Goal: Answer question/provide support

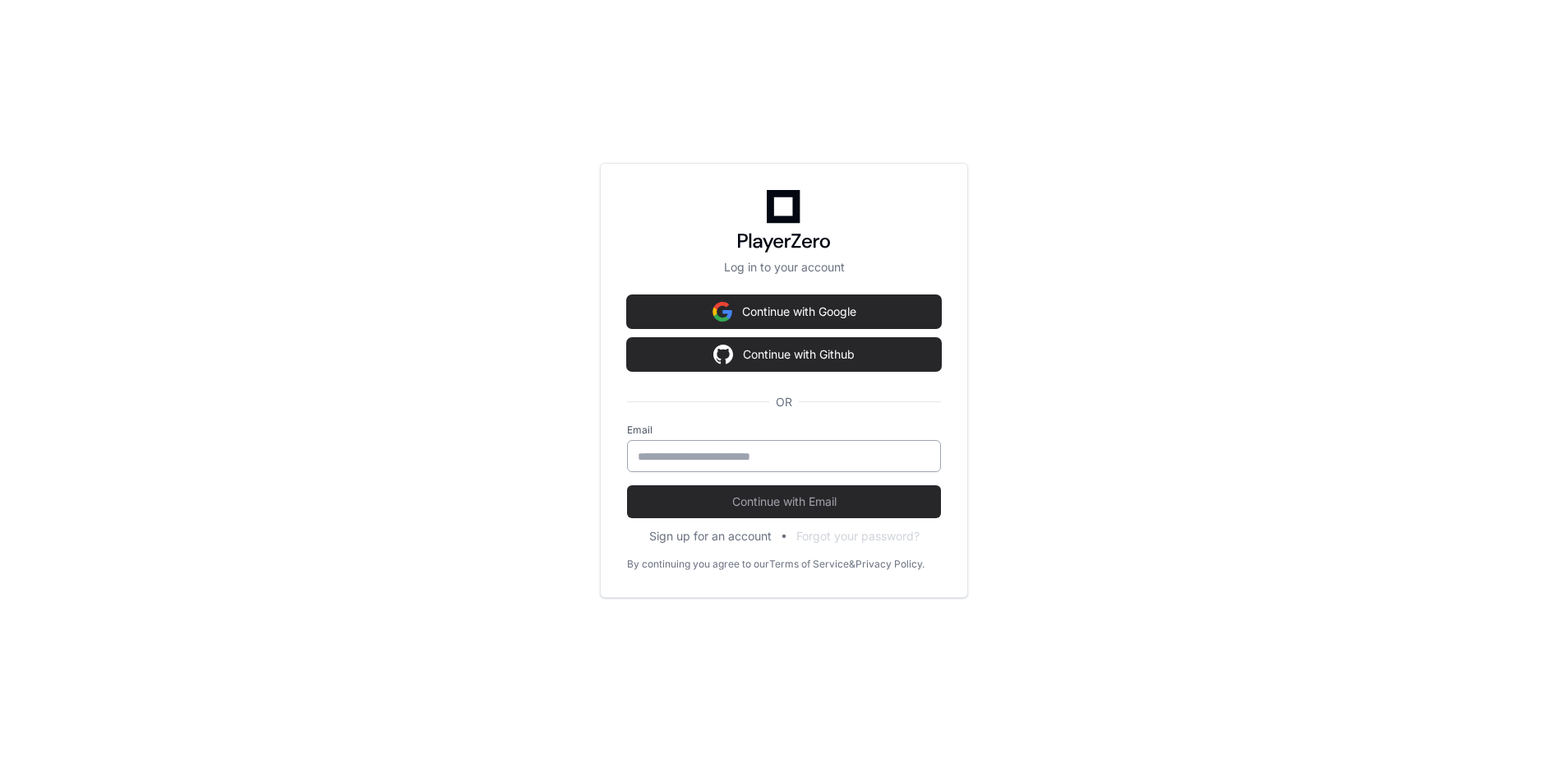
click at [687, 459] on input "email" at bounding box center [784, 456] width 293 height 17
type input "**********"
click at [627, 485] on button "Continue with Email" at bounding box center [784, 501] width 314 height 33
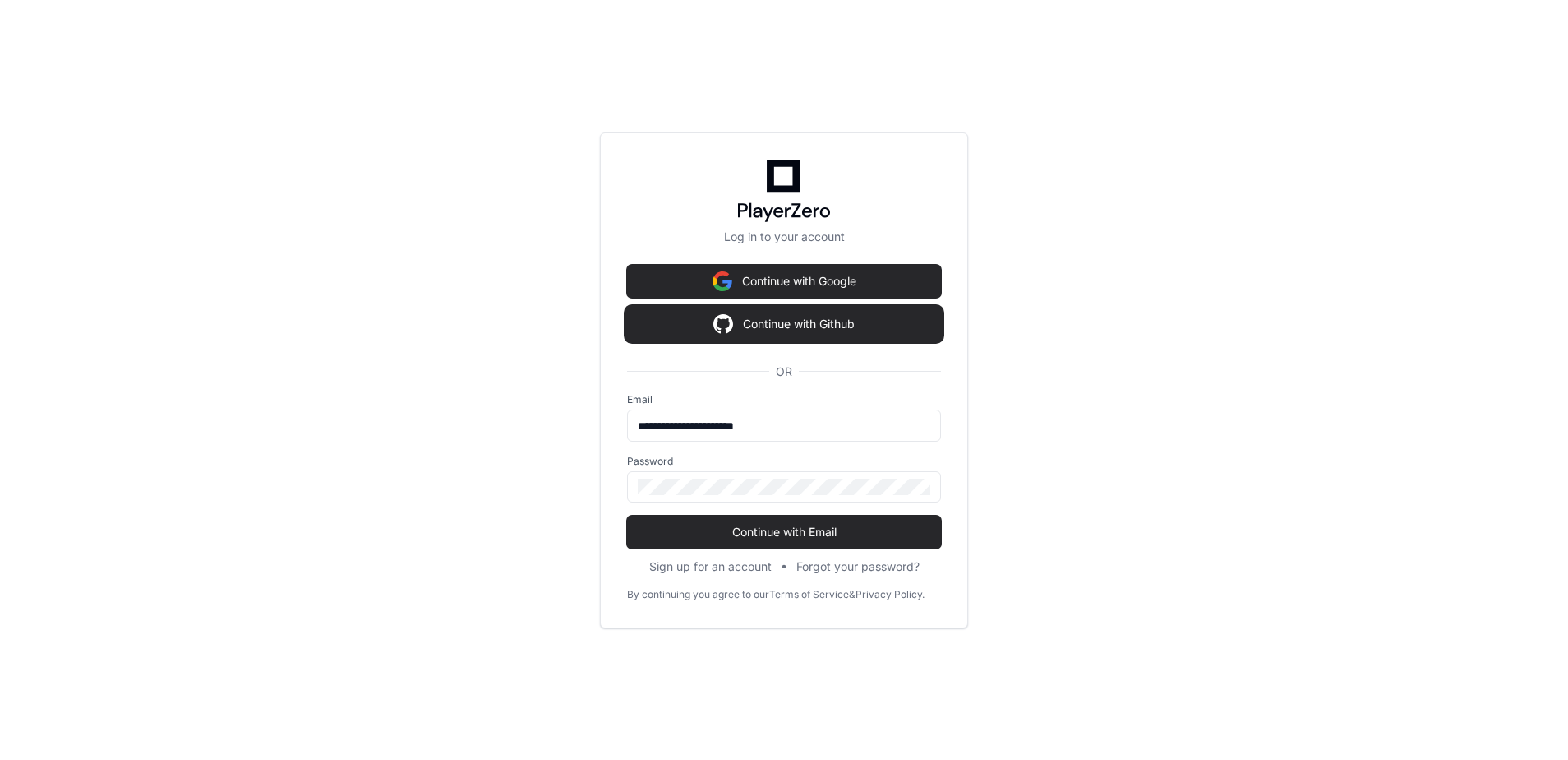
click at [793, 319] on button "Continue with Github" at bounding box center [784, 324] width 314 height 33
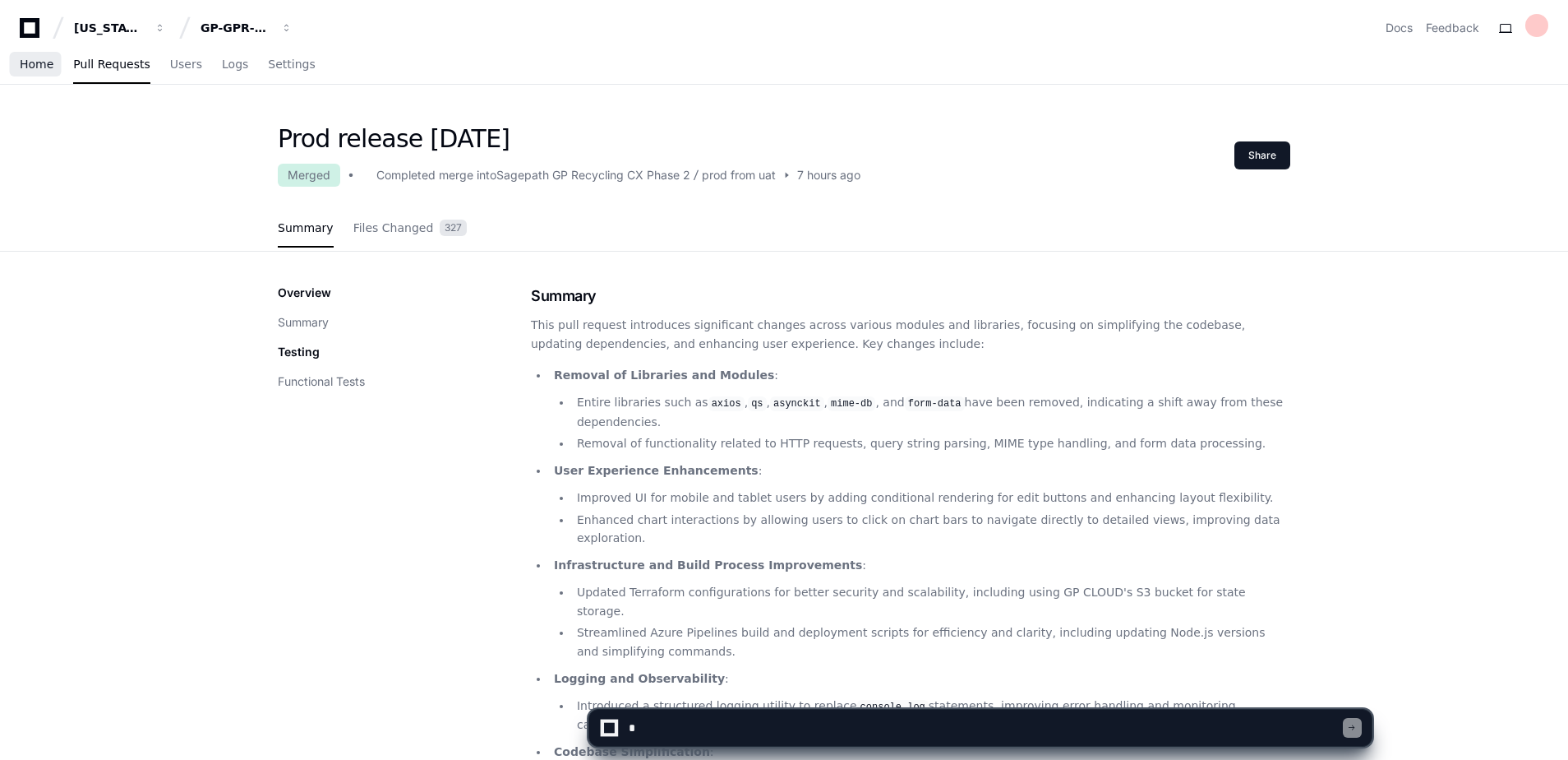
click at [34, 60] on span "Home" at bounding box center [36, 64] width 34 height 10
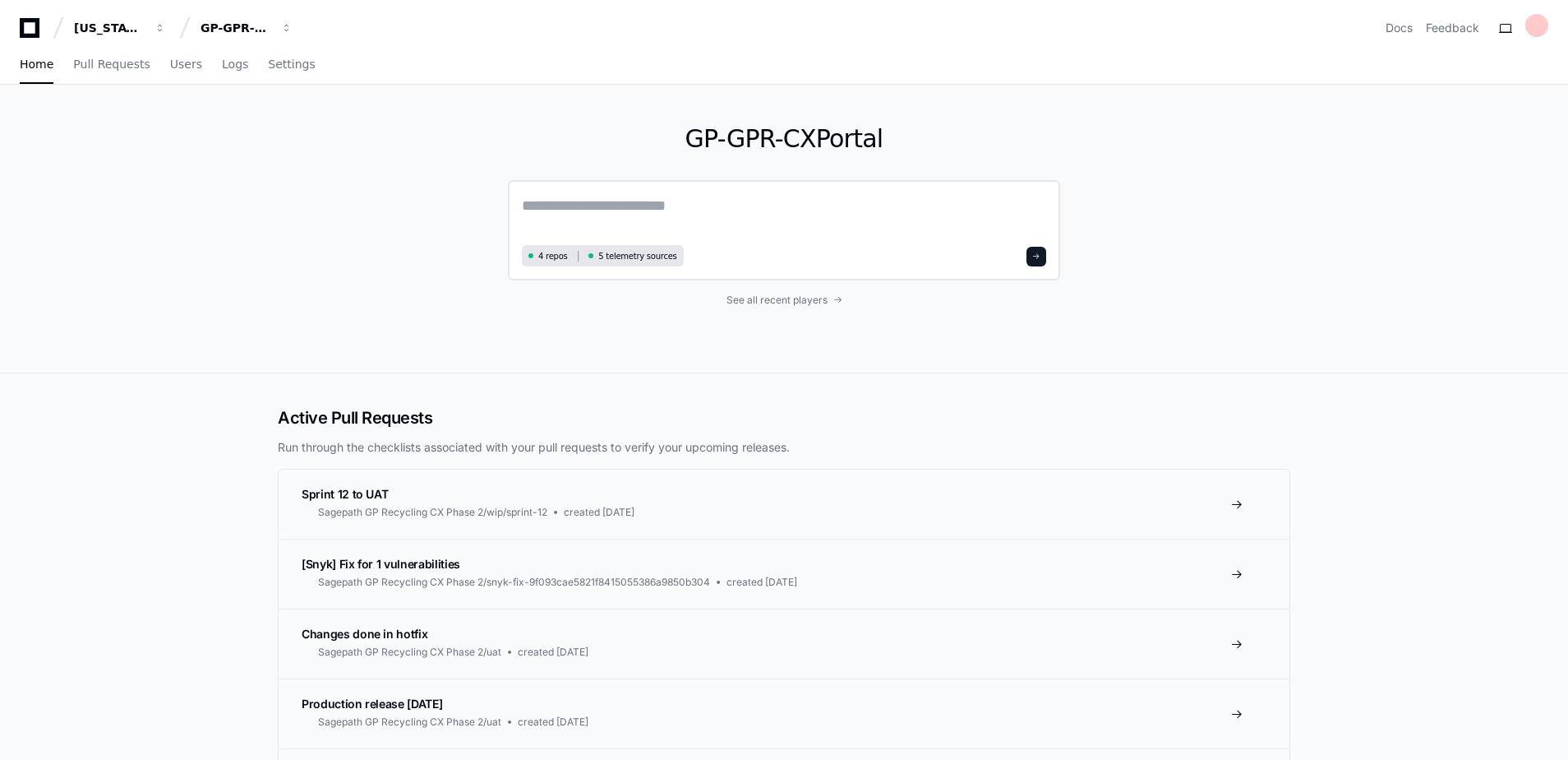
click at [635, 214] on textarea at bounding box center [784, 217] width 525 height 46
click at [803, 213] on textarea "**********" at bounding box center [784, 216] width 525 height 44
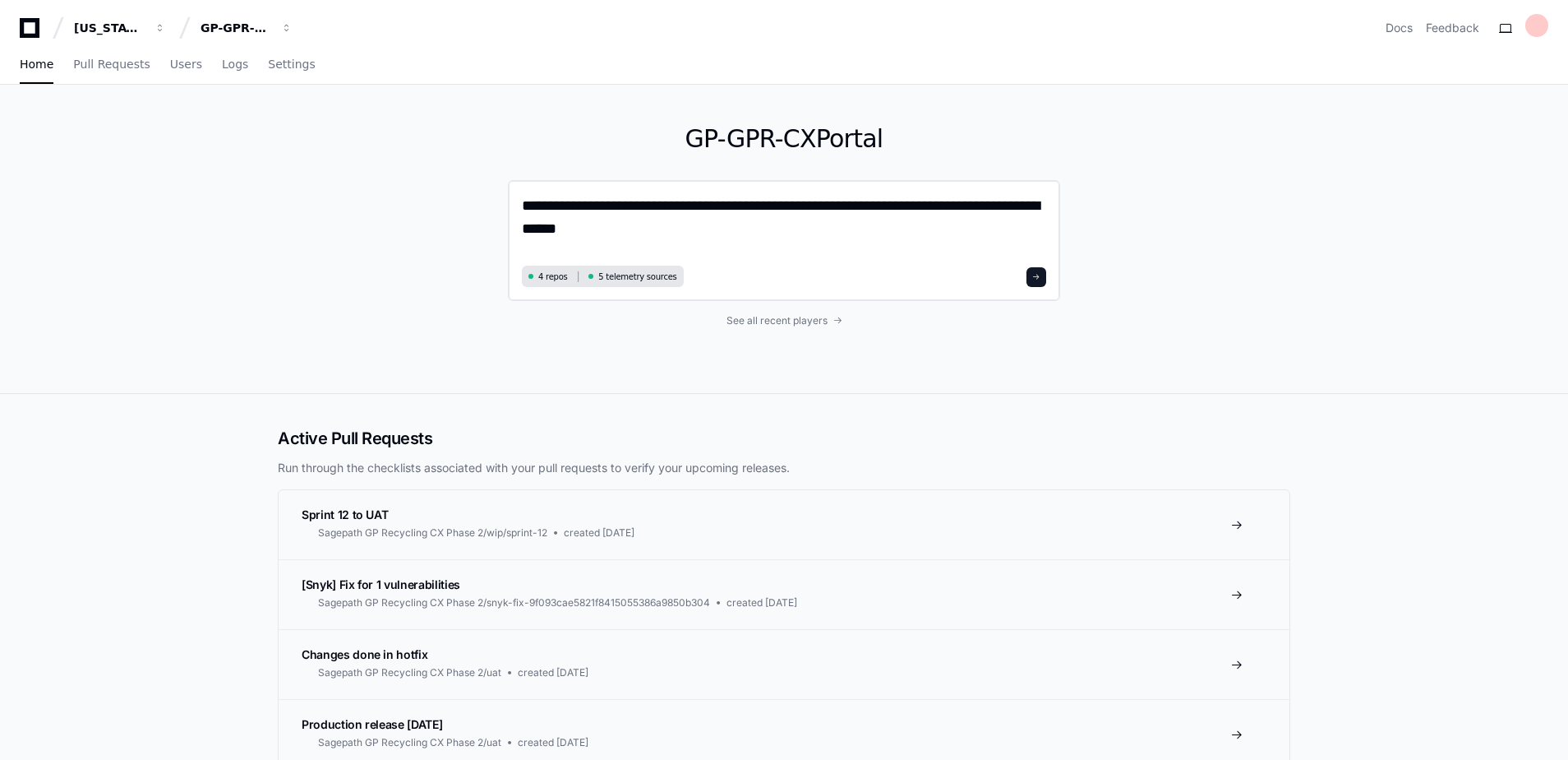
type textarea "**********"
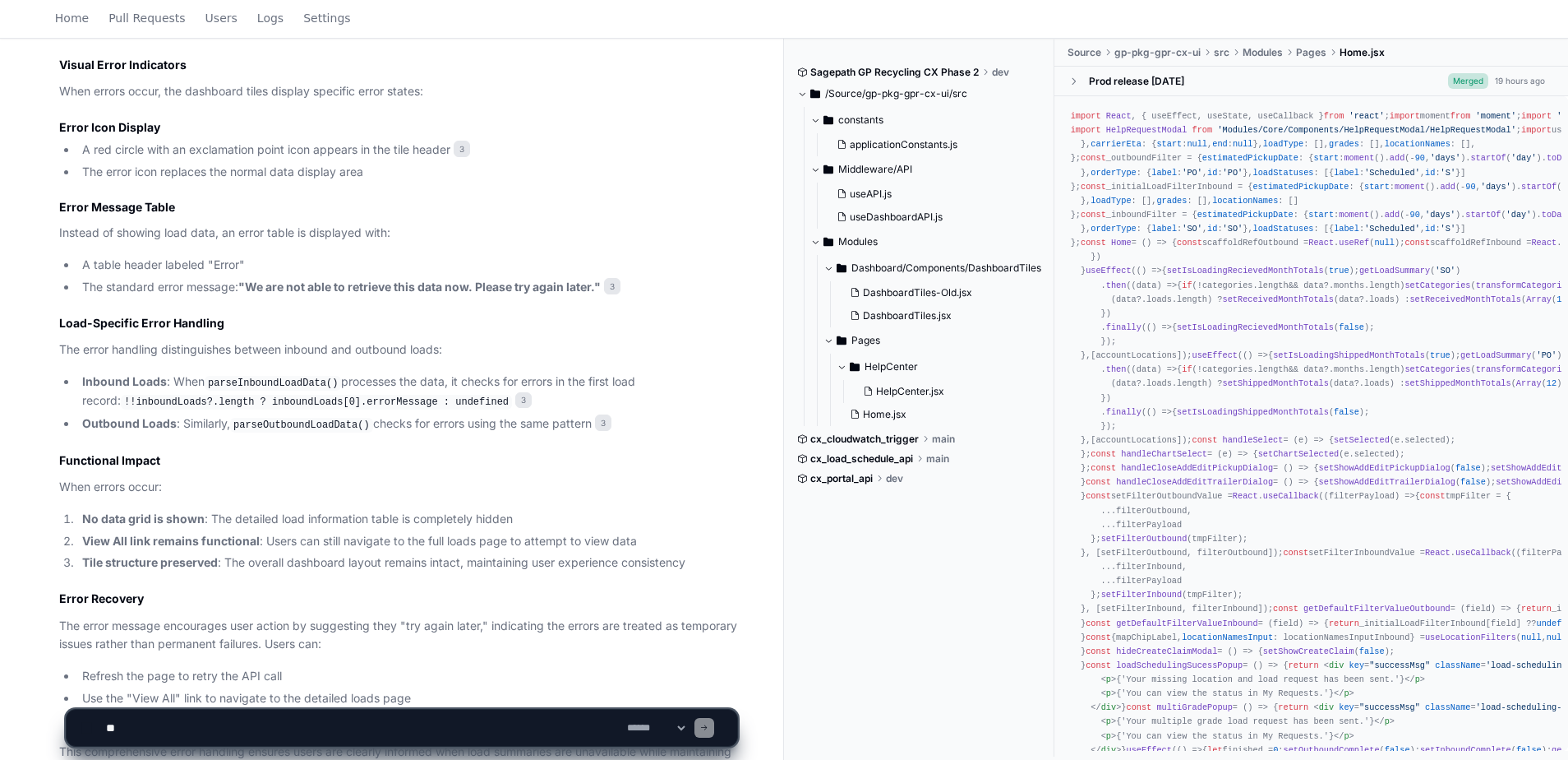
scroll to position [1060, 0]
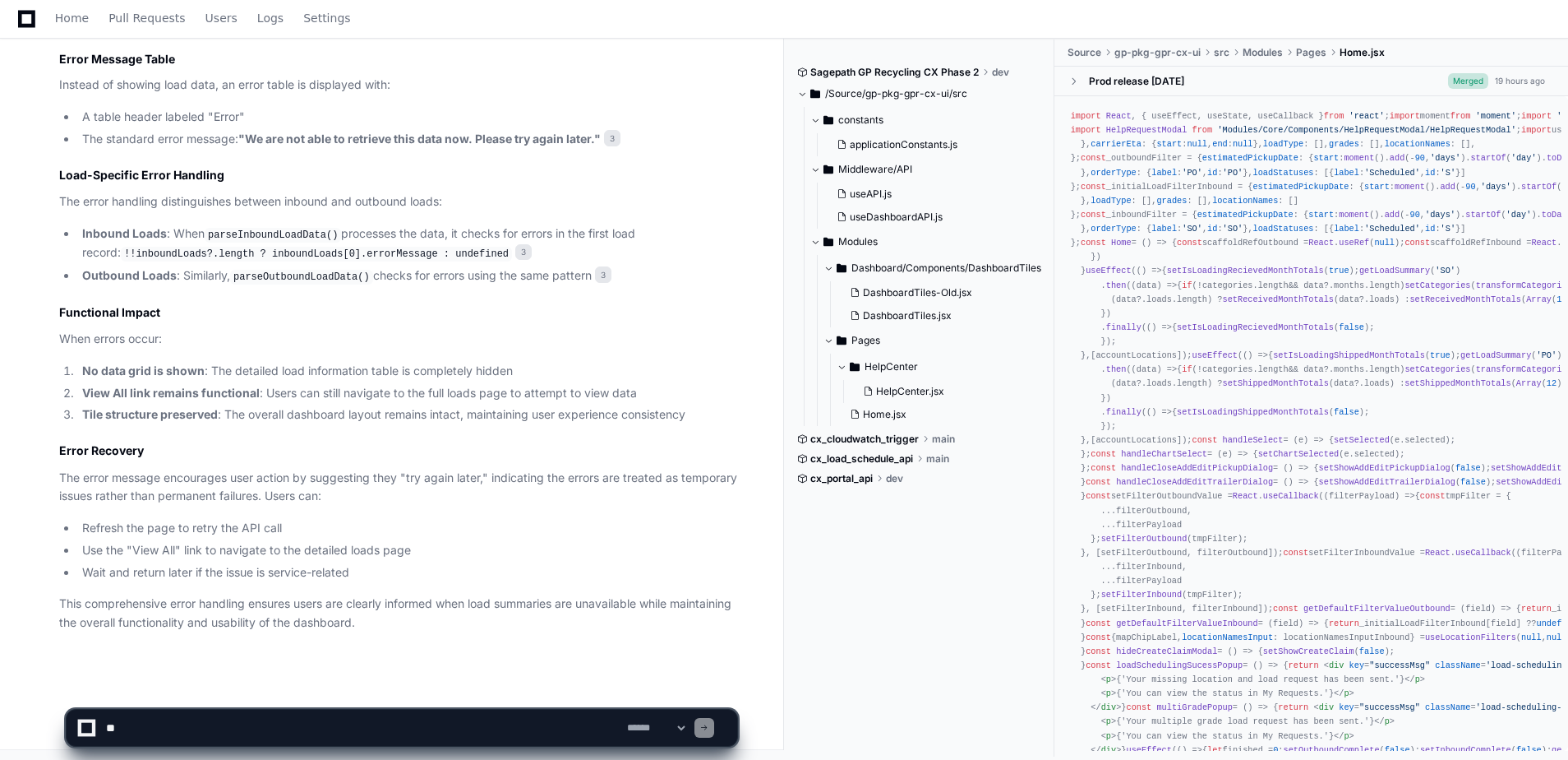
click at [203, 731] on textarea at bounding box center [363, 727] width 521 height 36
click at [222, 721] on textarea at bounding box center [363, 727] width 521 height 36
type textarea "**********"
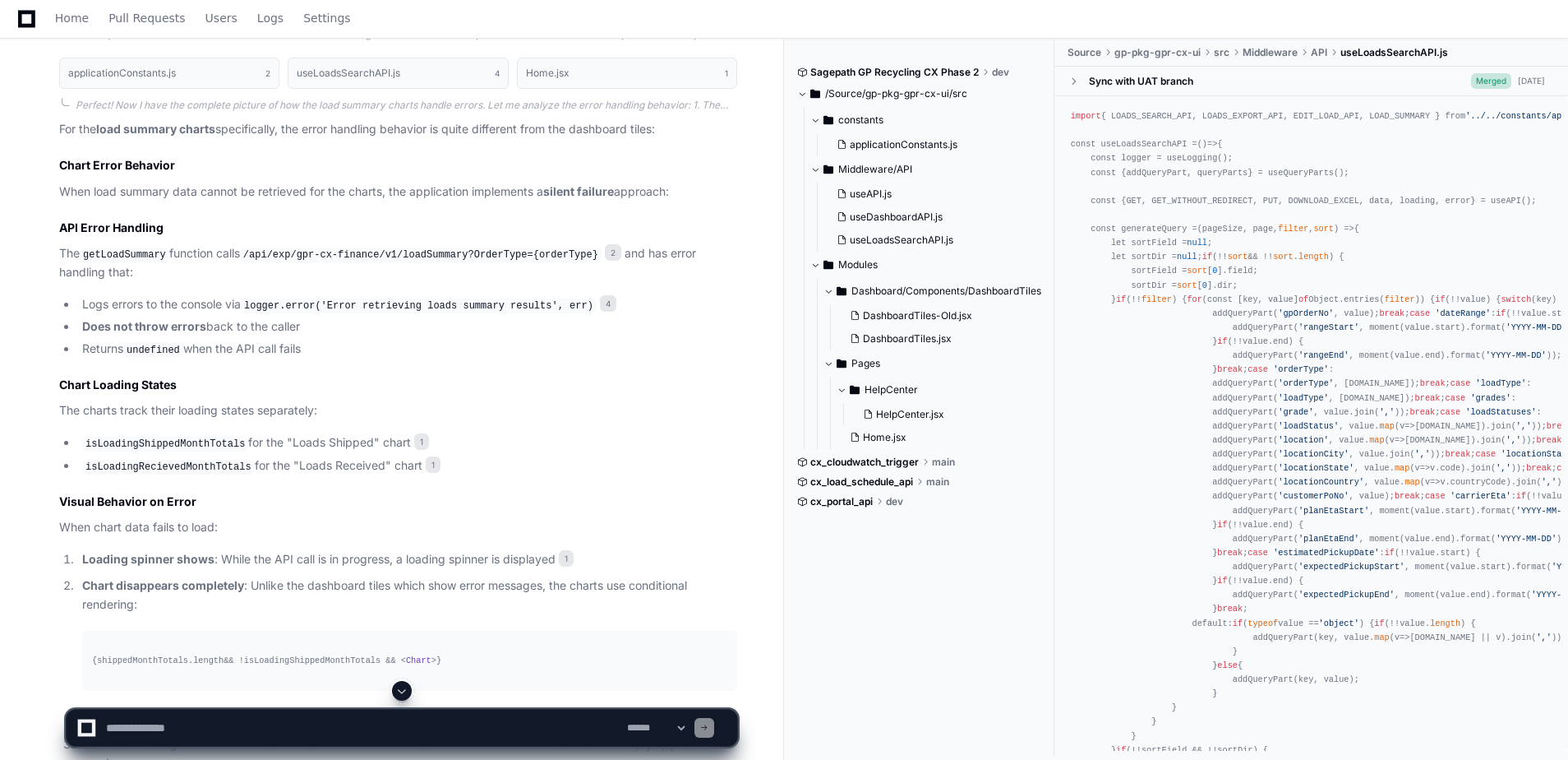
scroll to position [2210, 0]
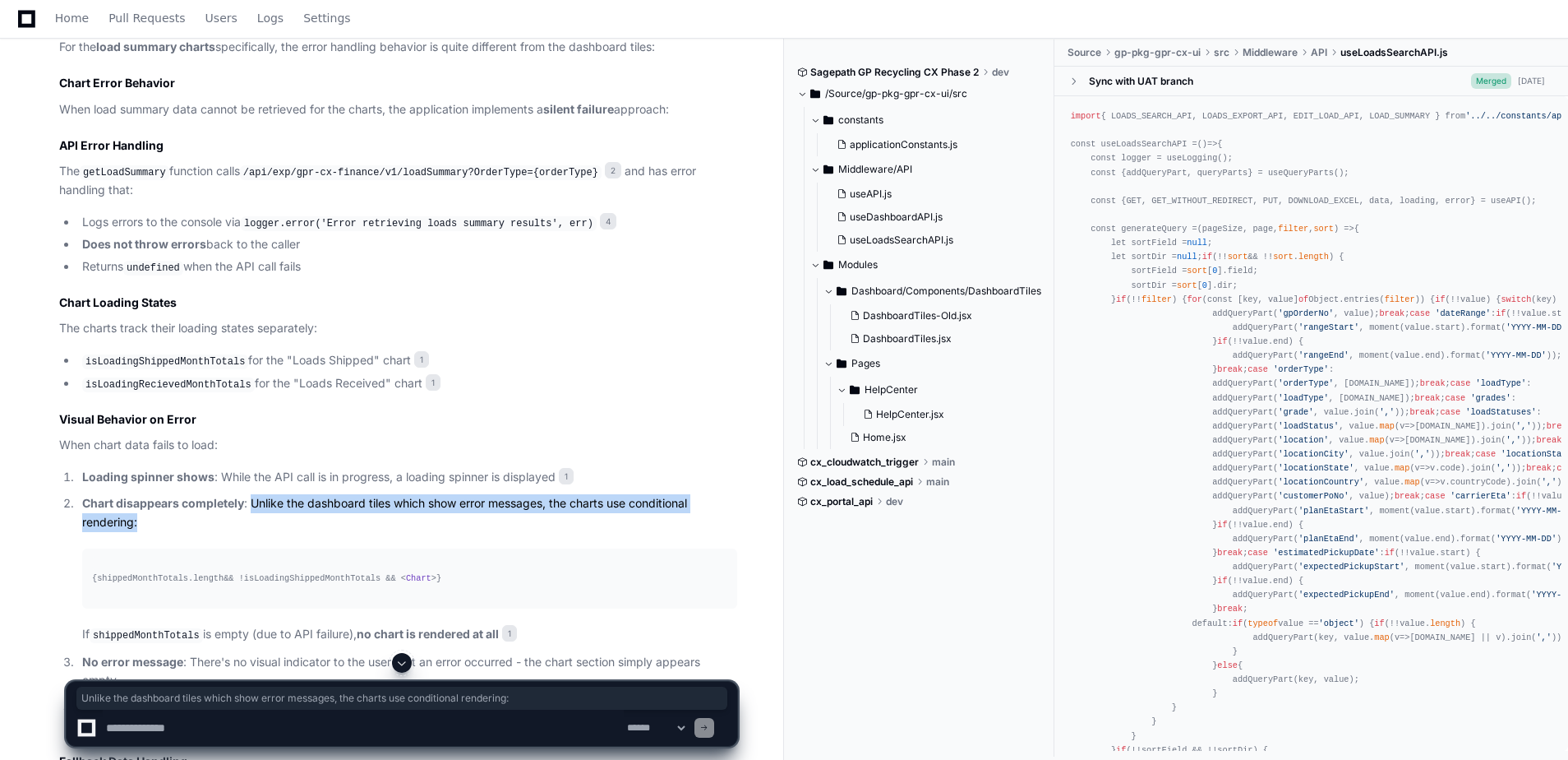
drag, startPoint x: 254, startPoint y: 498, endPoint x: 259, endPoint y: 517, distance: 19.6
click at [259, 517] on p "Chart disappears completely : Unlike the dashboard tiles which show error messa…" at bounding box center [410, 513] width 655 height 38
drag, startPoint x: 259, startPoint y: 517, endPoint x: 400, endPoint y: 497, distance: 142.4
click at [400, 497] on p "Chart disappears completely : Unlike the dashboard tiles which show error messa…" at bounding box center [410, 513] width 655 height 38
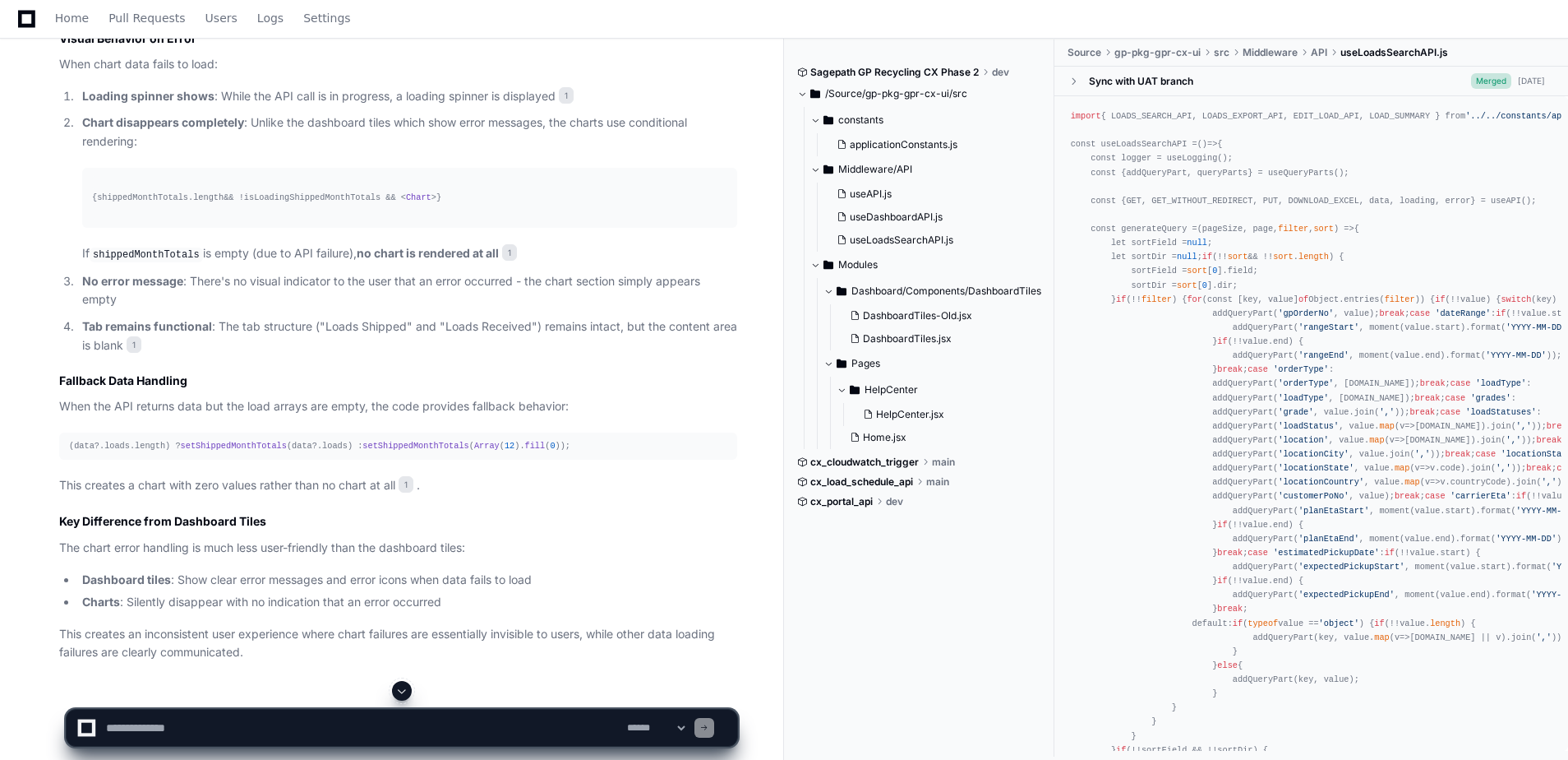
scroll to position [2617, 0]
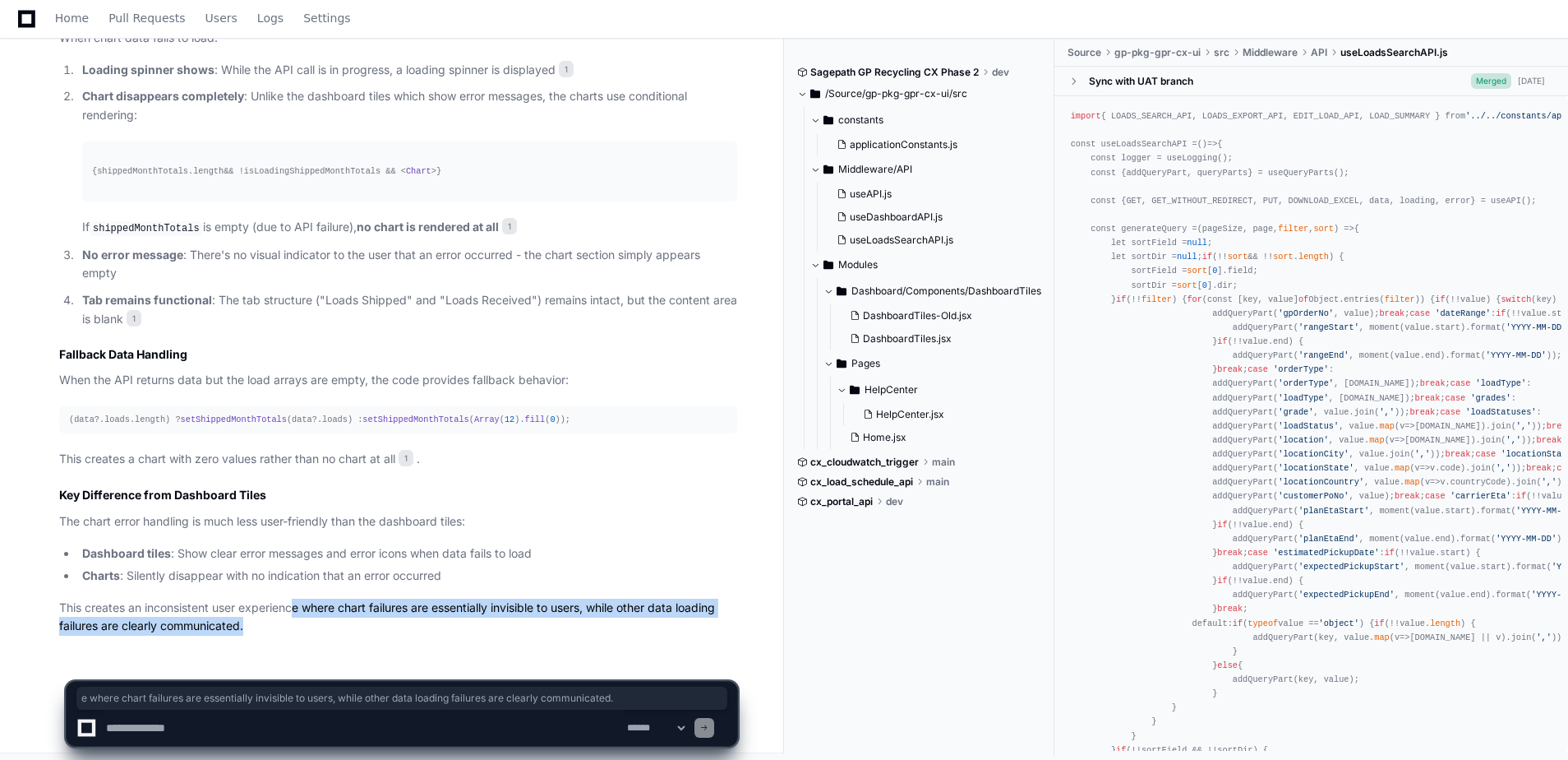
drag, startPoint x: 247, startPoint y: 605, endPoint x: 295, endPoint y: 607, distance: 48.0
click at [295, 607] on p "This creates an inconsistent user experience where chart failures are essential…" at bounding box center [398, 618] width 678 height 38
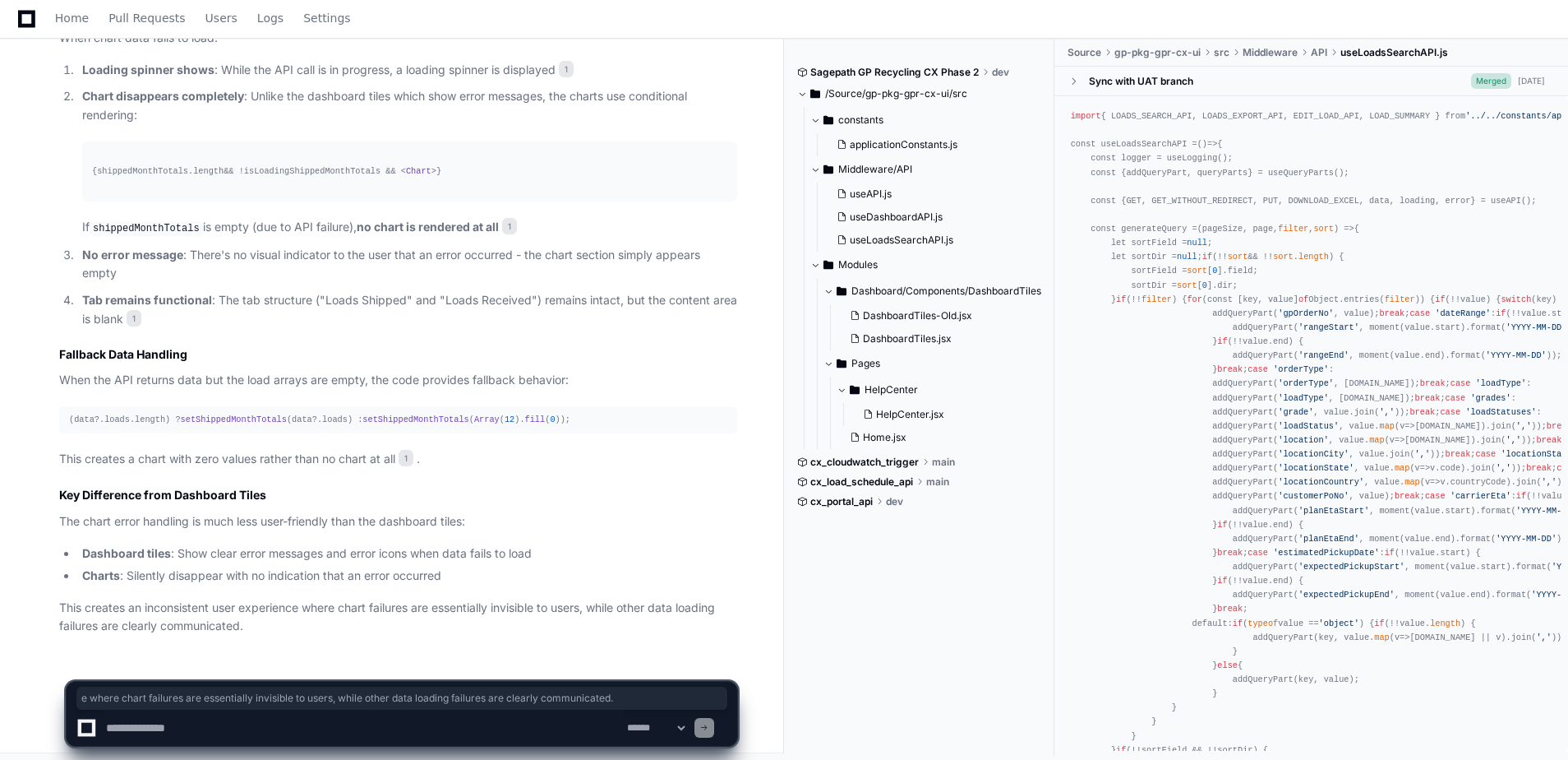
drag, startPoint x: 295, startPoint y: 607, endPoint x: 212, endPoint y: 599, distance: 83.4
click at [212, 599] on p "This creates an inconsistent user experience where chart failures are essential…" at bounding box center [398, 618] width 678 height 38
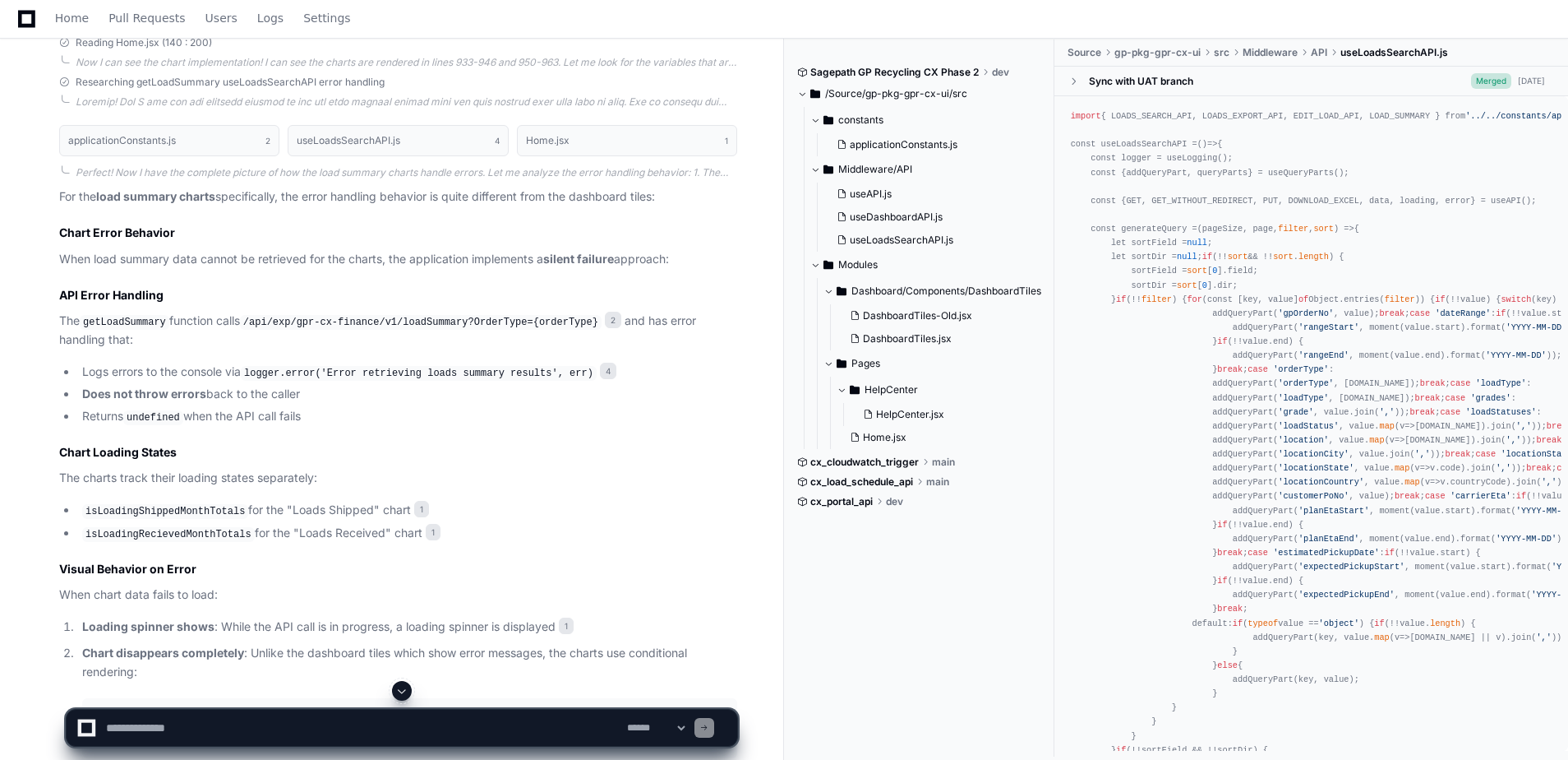
scroll to position [2041, 0]
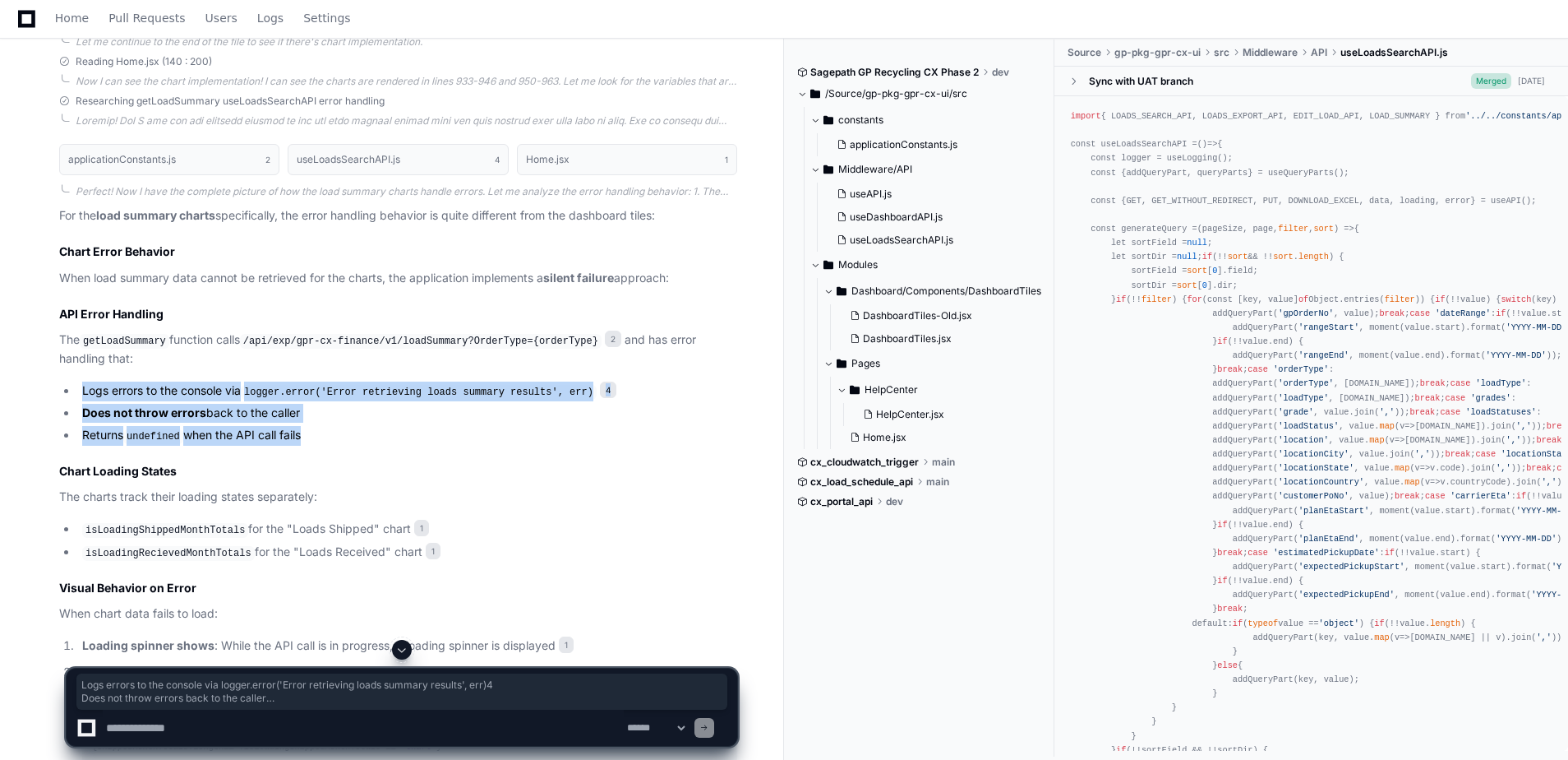
drag, startPoint x: 295, startPoint y: 432, endPoint x: 81, endPoint y: 390, distance: 218.1
click at [81, 390] on ul "Logs errors to the console via logger.error('Error retrieving loads summary res…" at bounding box center [398, 414] width 678 height 64
drag, startPoint x: 81, startPoint y: 390, endPoint x: 188, endPoint y: 395, distance: 107.1
click at [188, 395] on li "Logs errors to the console via logger.error('Error retrieving loads summary res…" at bounding box center [407, 391] width 660 height 20
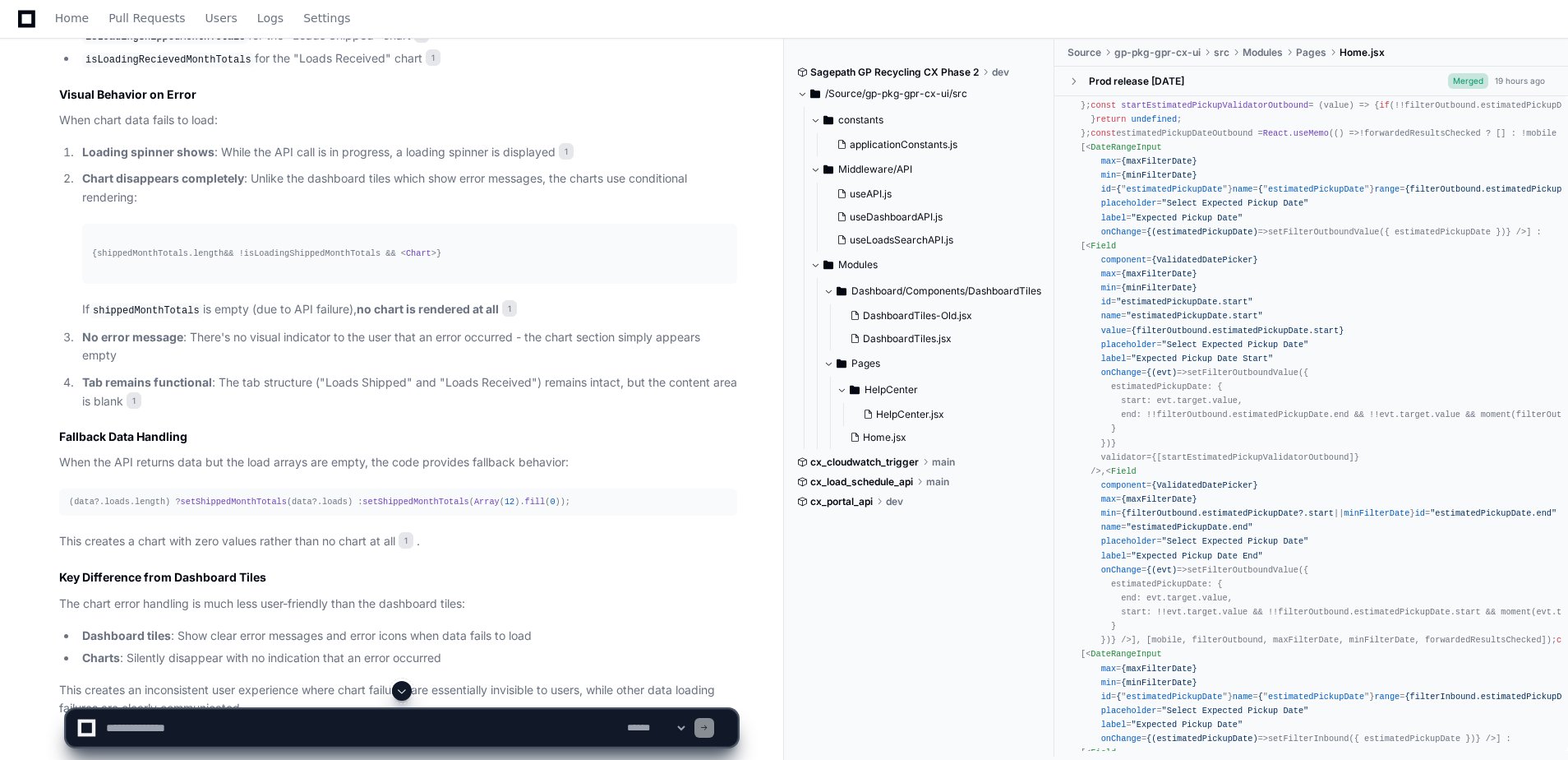
scroll to position [1069, 0]
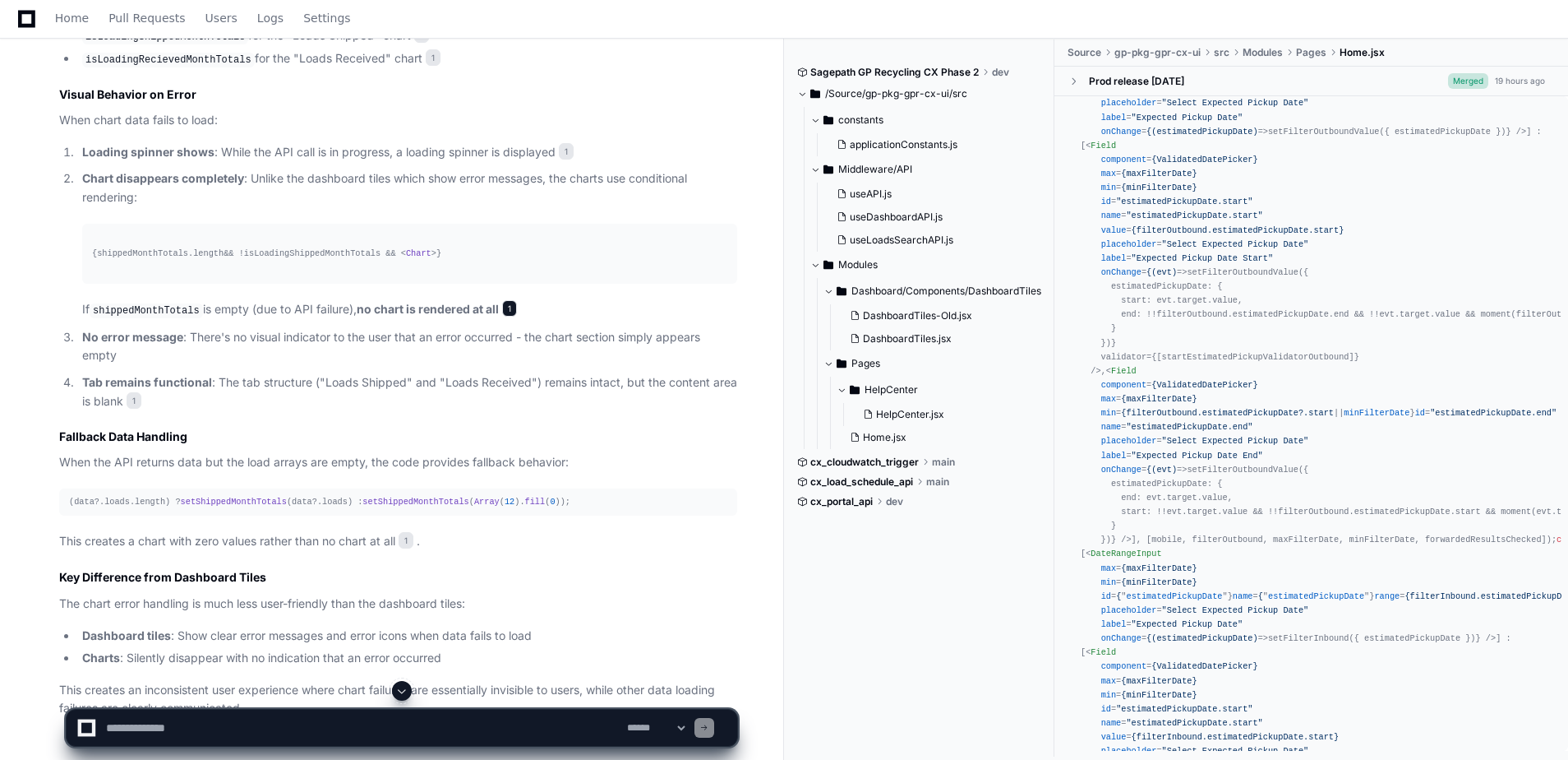
click at [509, 301] on span "1" at bounding box center [509, 308] width 15 height 17
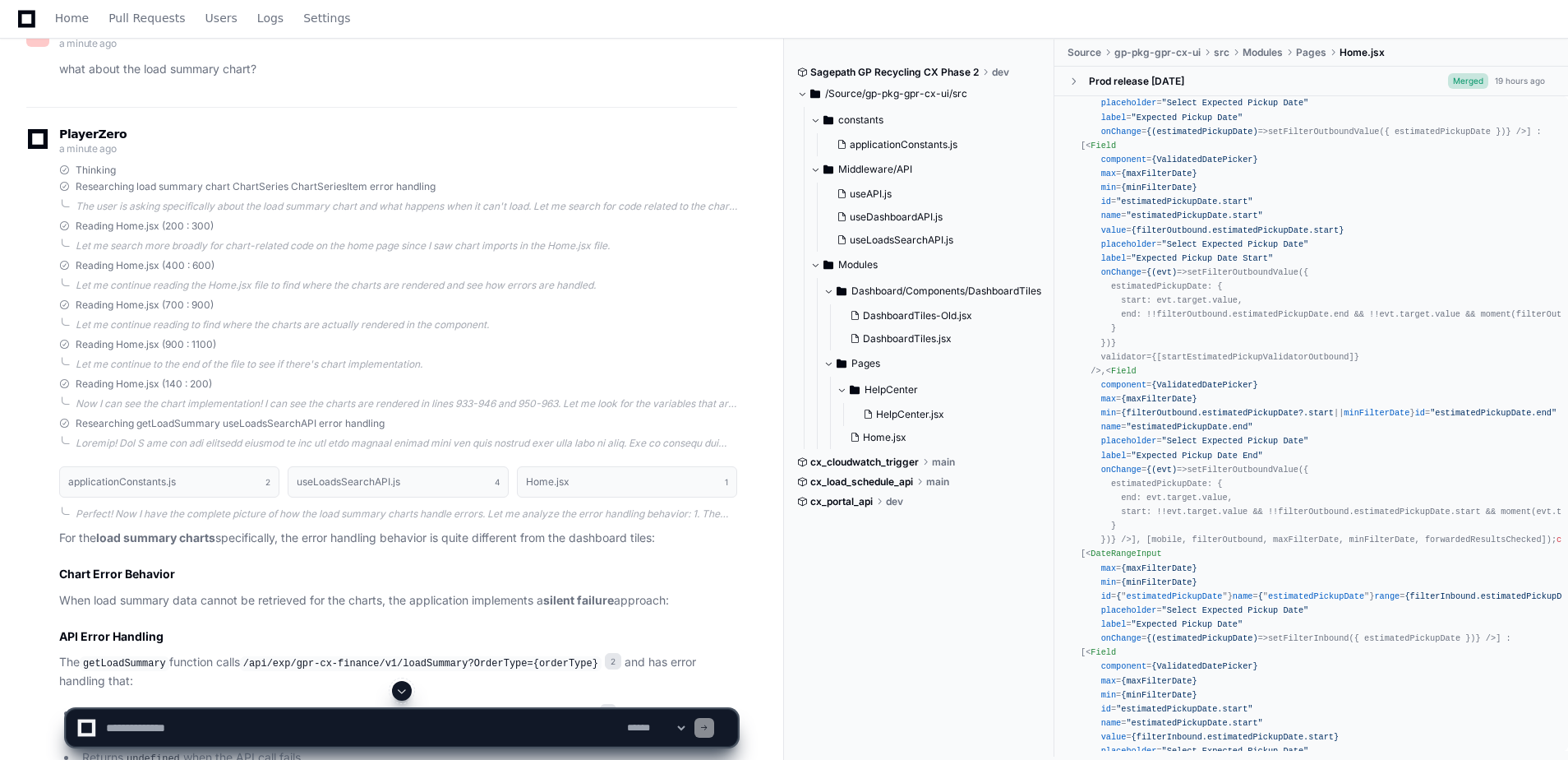
scroll to position [1712, 0]
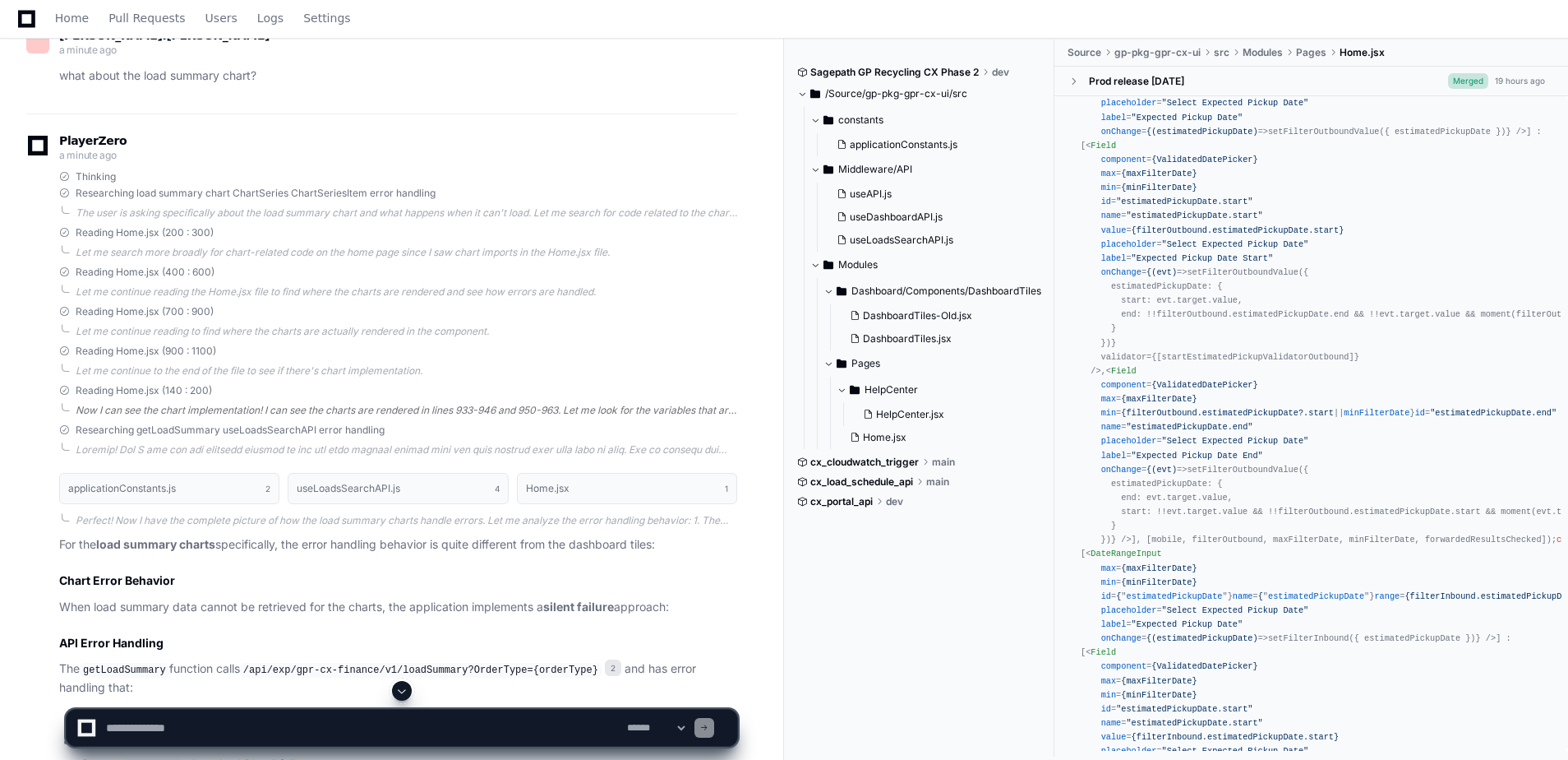
click at [293, 406] on div "Now I can see the chart implementation! I can see the charts are rendered in li…" at bounding box center [407, 410] width 662 height 13
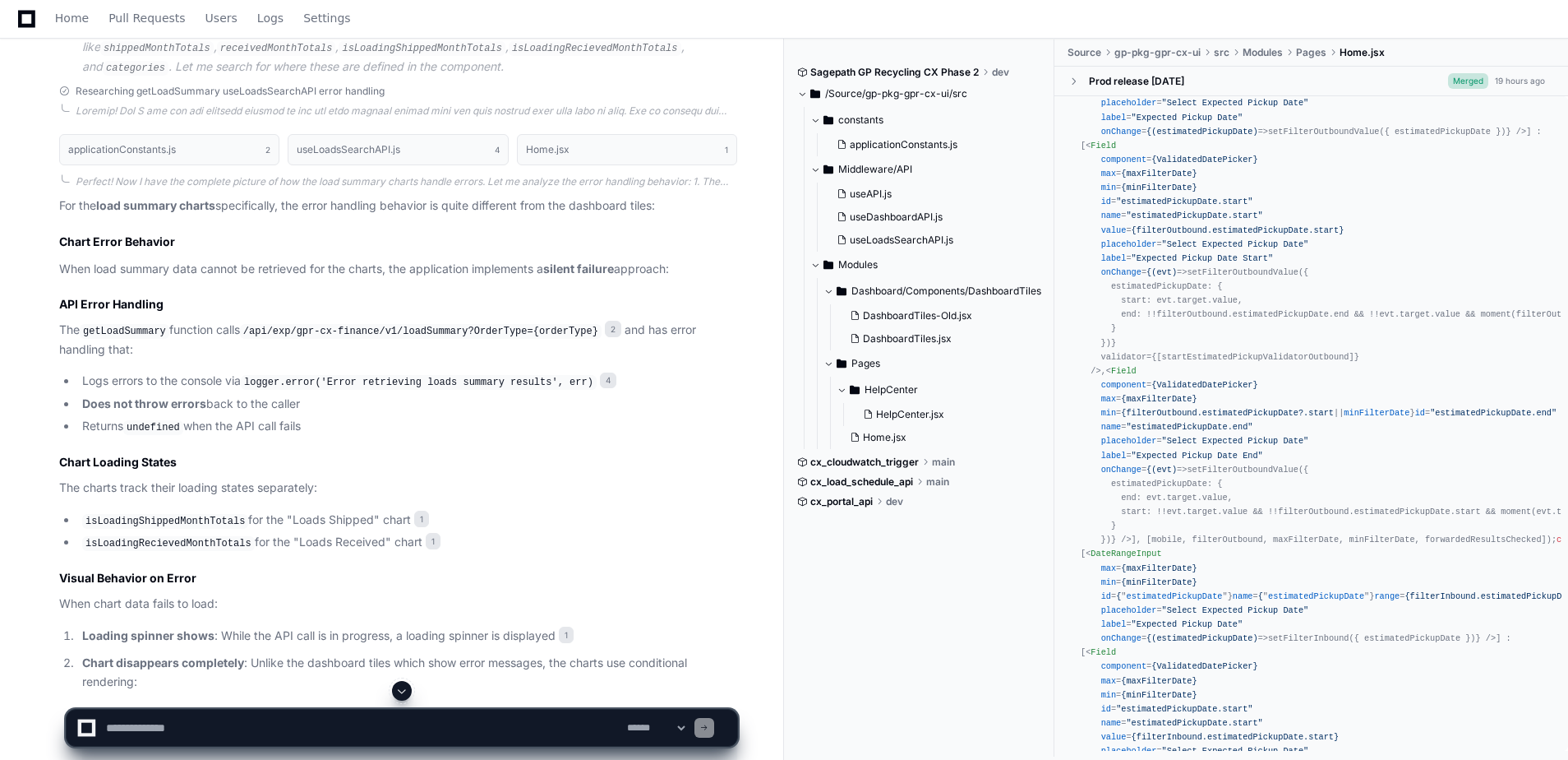
scroll to position [2206, 0]
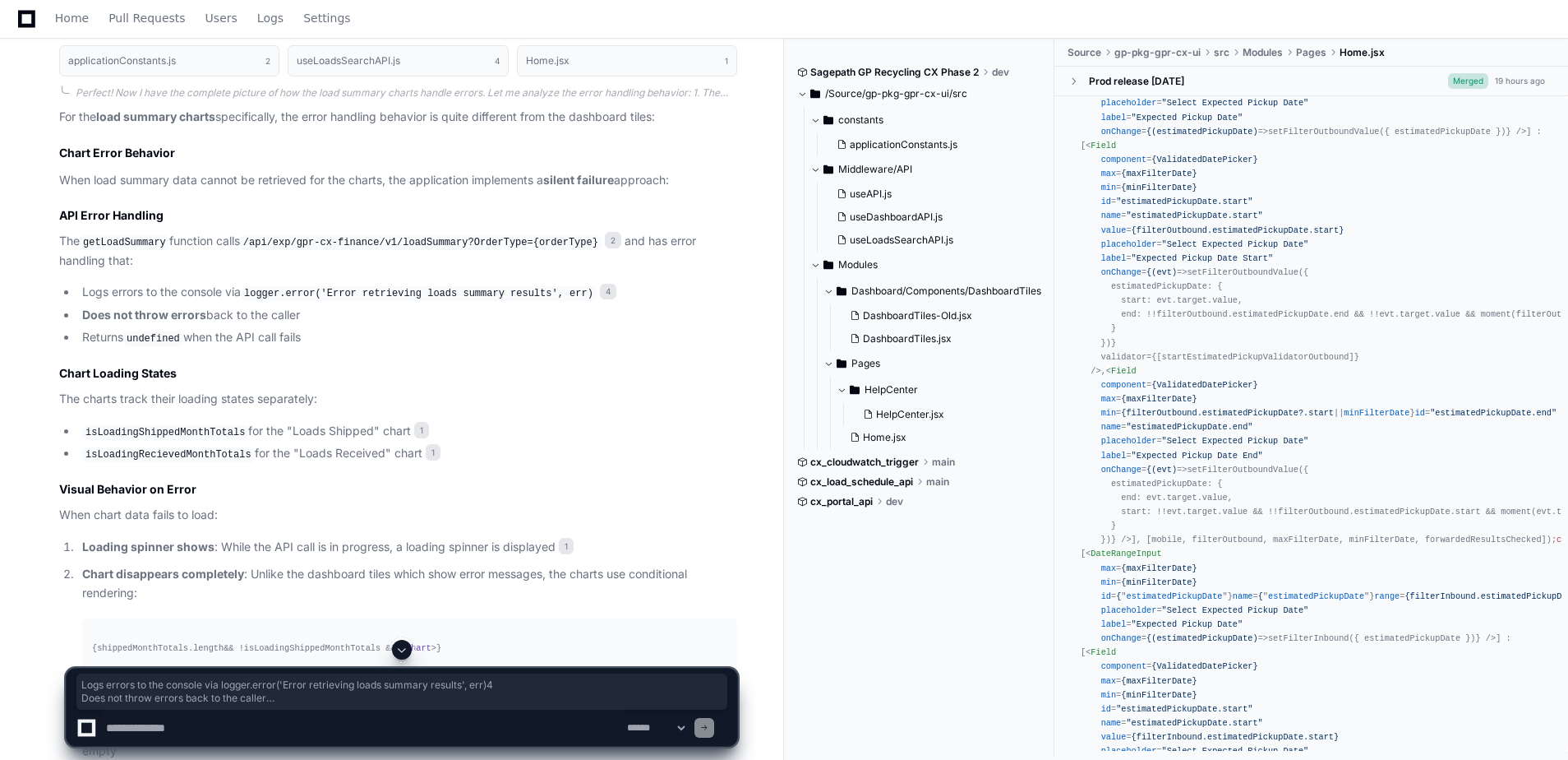
drag, startPoint x: 306, startPoint y: 337, endPoint x: 73, endPoint y: 285, distance: 238.7
click at [73, 285] on ul "Logs errors to the console via logger.error('Error retrieving loads summary res…" at bounding box center [398, 315] width 678 height 64
click at [329, 333] on li "Returns undefined when the API call fails" at bounding box center [407, 338] width 660 height 20
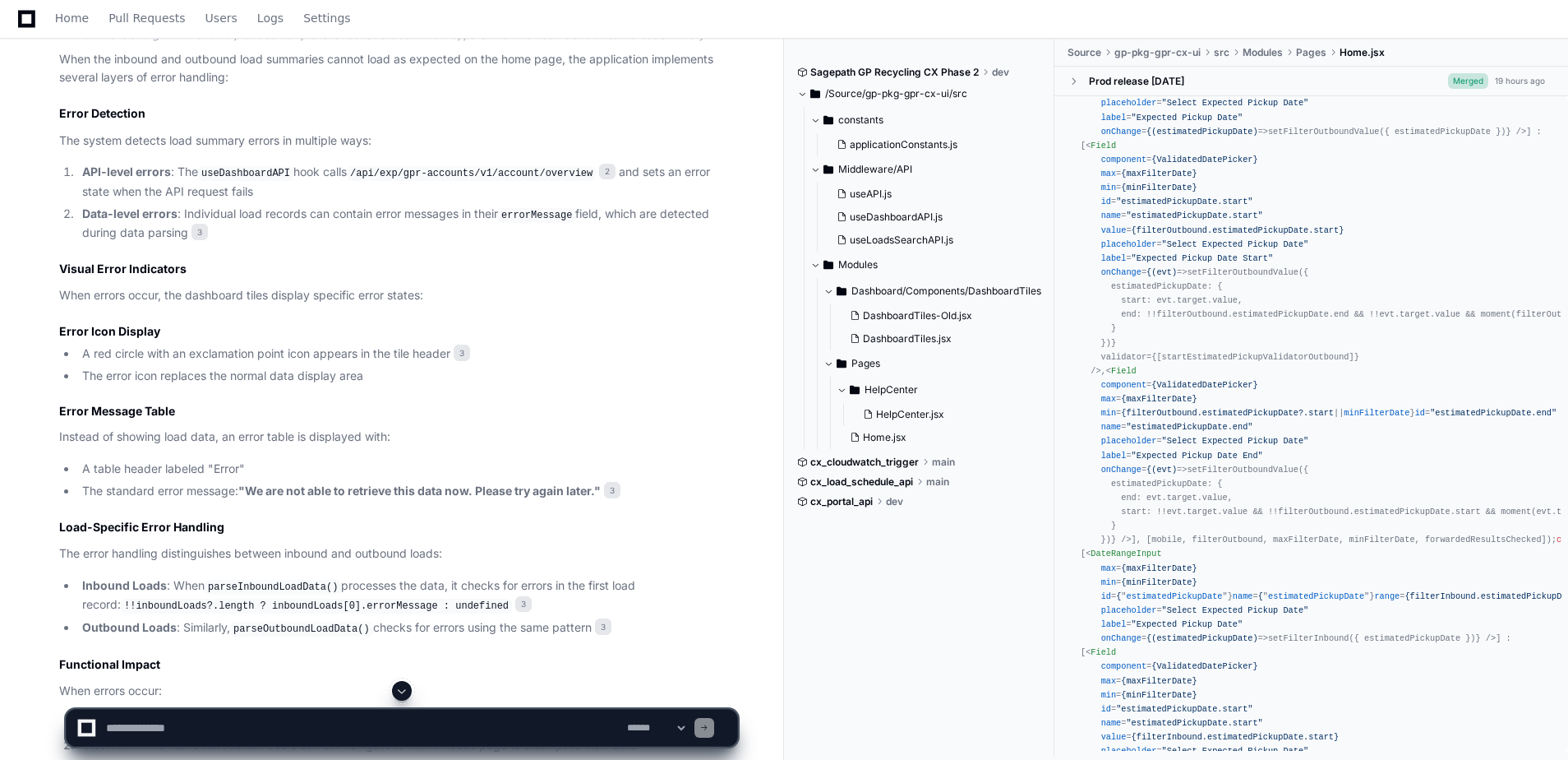
scroll to position [625, 0]
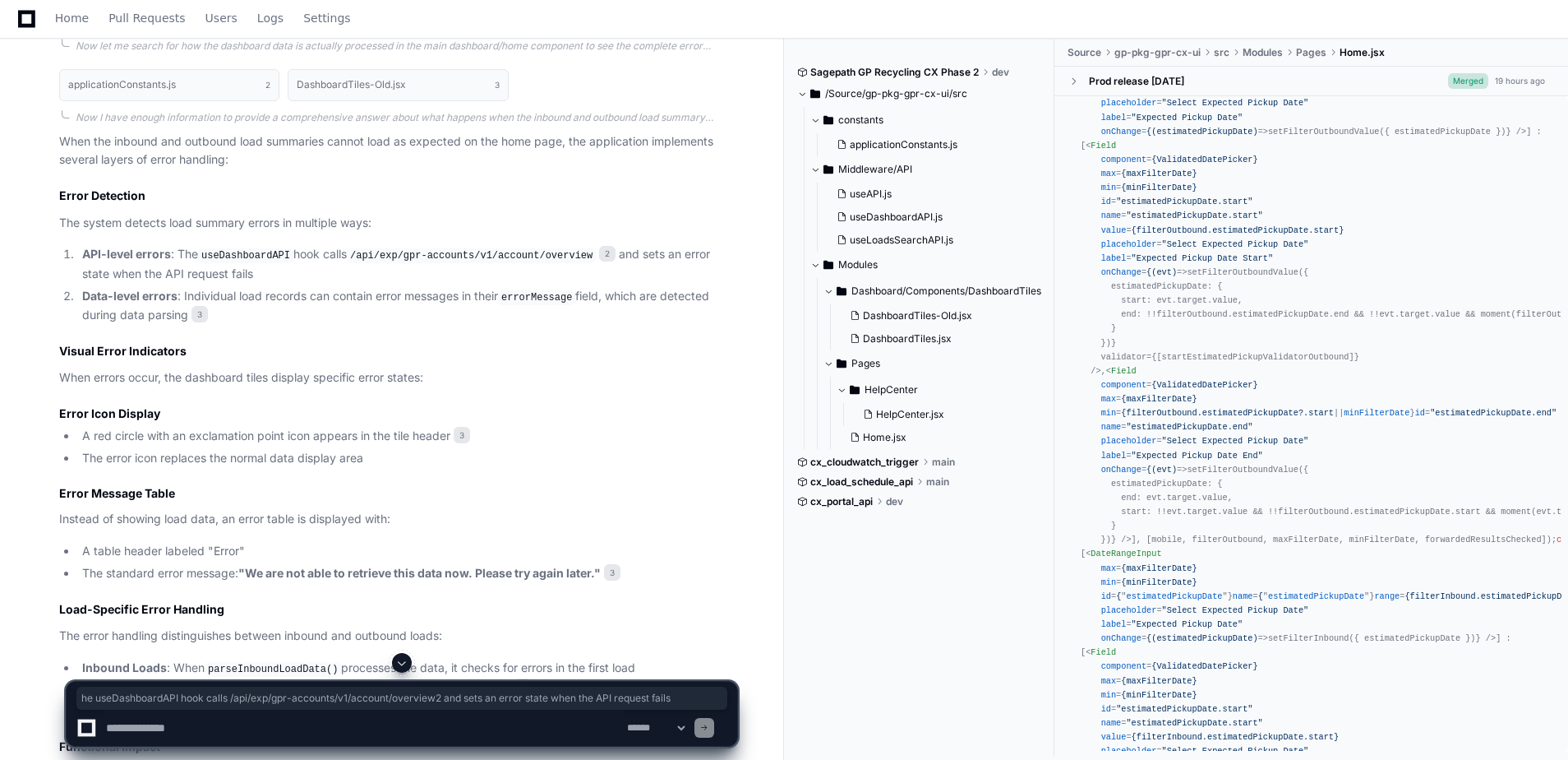
drag, startPoint x: 227, startPoint y: 276, endPoint x: 176, endPoint y: 258, distance: 54.1
click at [176, 258] on li "API-level errors : The useDashboardAPI hook calls /api/exp/gpr-accounts/v1/acco…" at bounding box center [407, 263] width 660 height 38
drag, startPoint x: 176, startPoint y: 258, endPoint x: 238, endPoint y: 280, distance: 65.8
click at [238, 280] on li "API-level errors : The useDashboardAPI hook calls /api/exp/gpr-accounts/v1/acco…" at bounding box center [407, 263] width 660 height 38
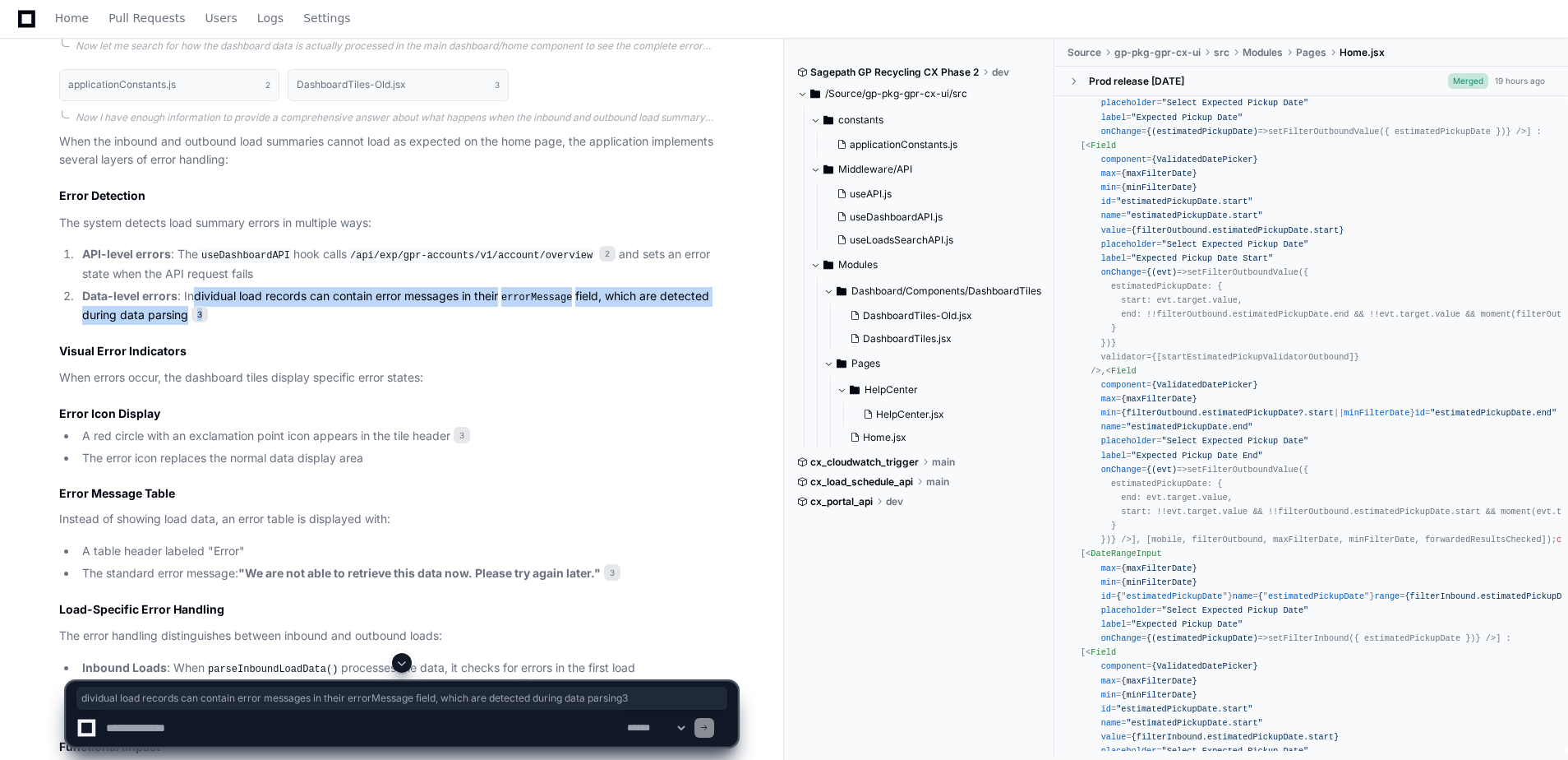
drag, startPoint x: 192, startPoint y: 298, endPoint x: 352, endPoint y: 319, distance: 161.4
click at [352, 319] on li "Data-level errors : Individual load records can contain error messages in their…" at bounding box center [407, 305] width 660 height 38
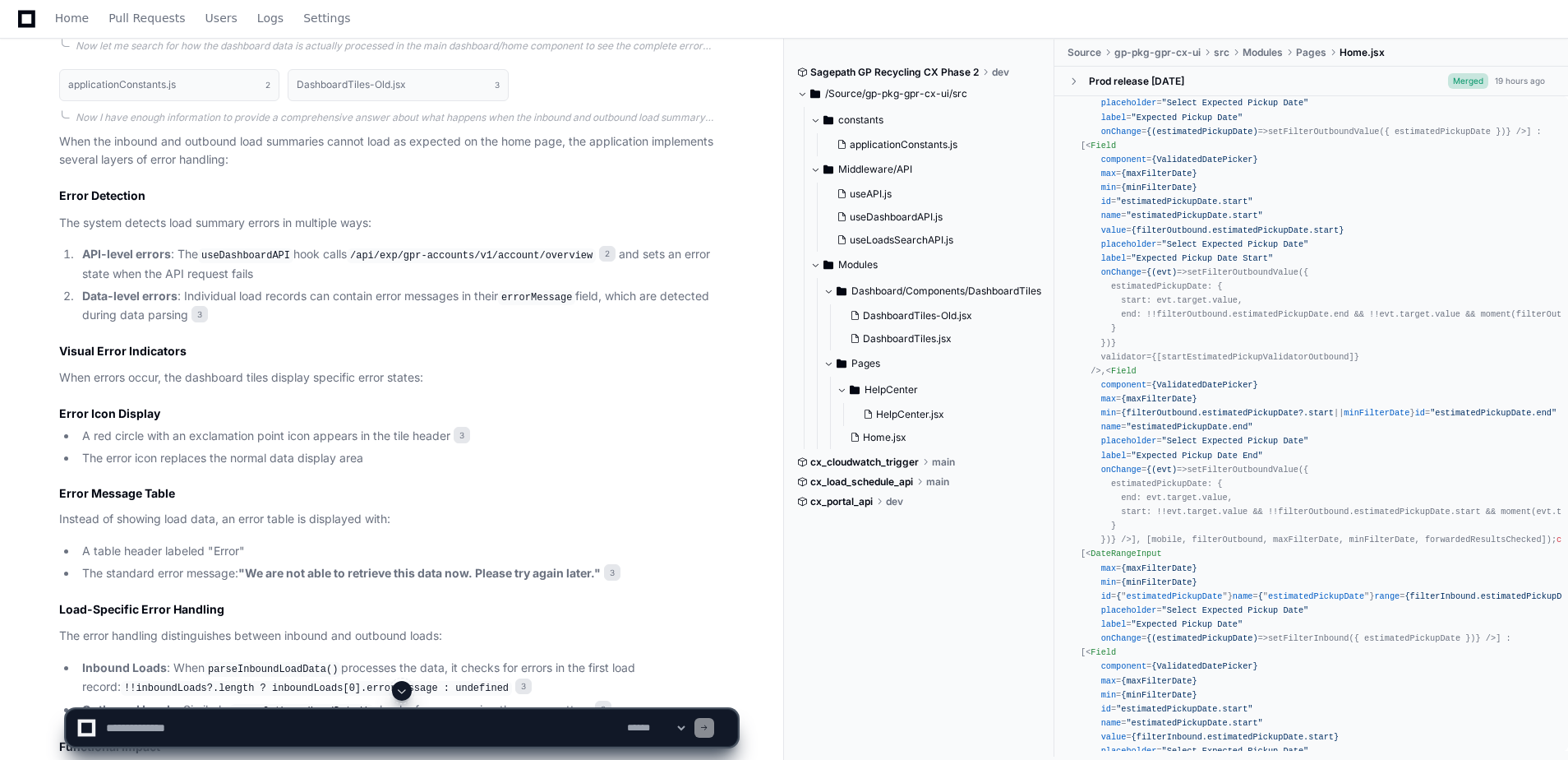
drag, startPoint x: 352, startPoint y: 319, endPoint x: 249, endPoint y: 320, distance: 103.0
click at [249, 320] on li "Data-level errors : Individual load records can contain error messages in their…" at bounding box center [407, 305] width 660 height 38
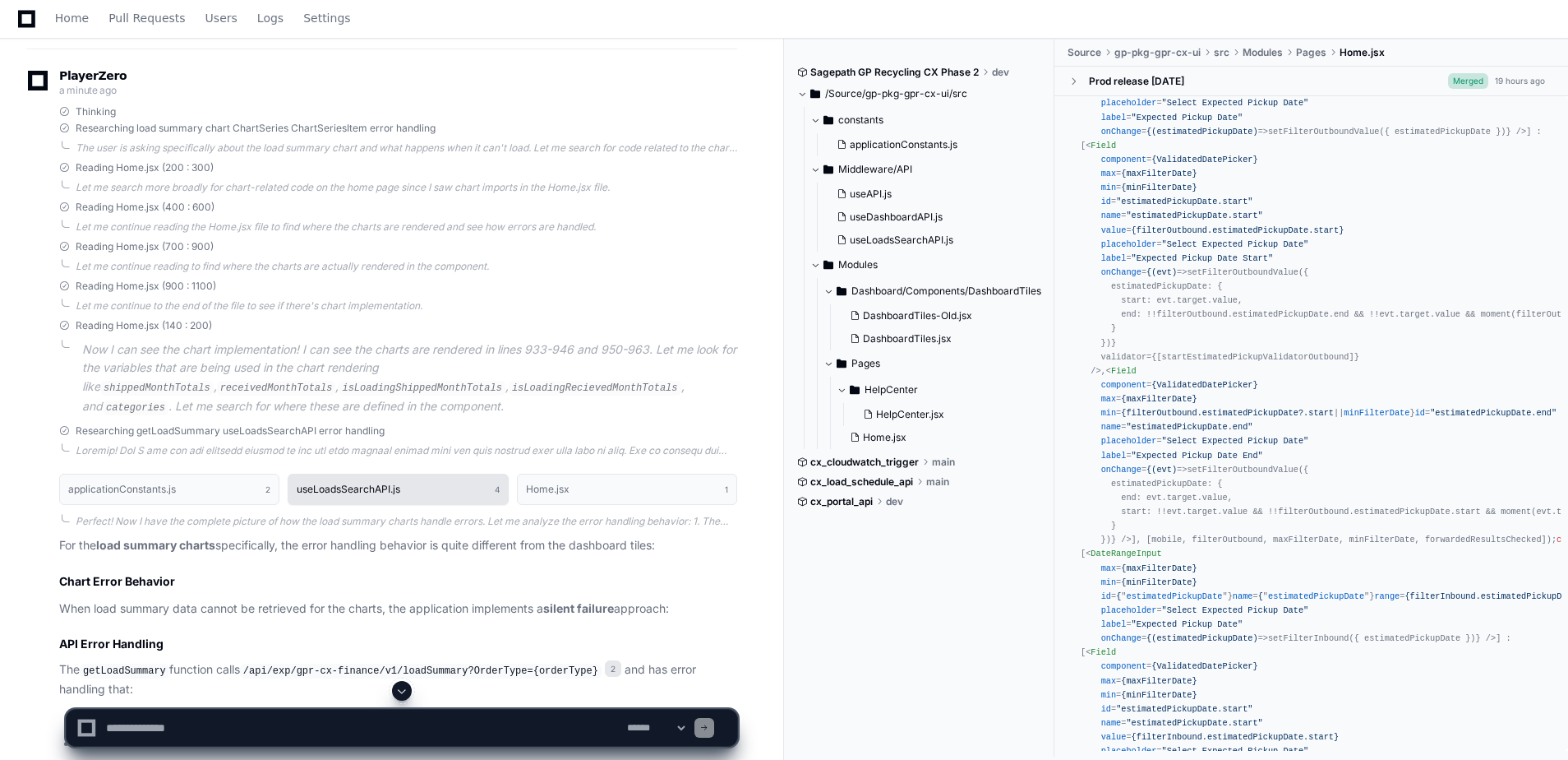
scroll to position [0, 0]
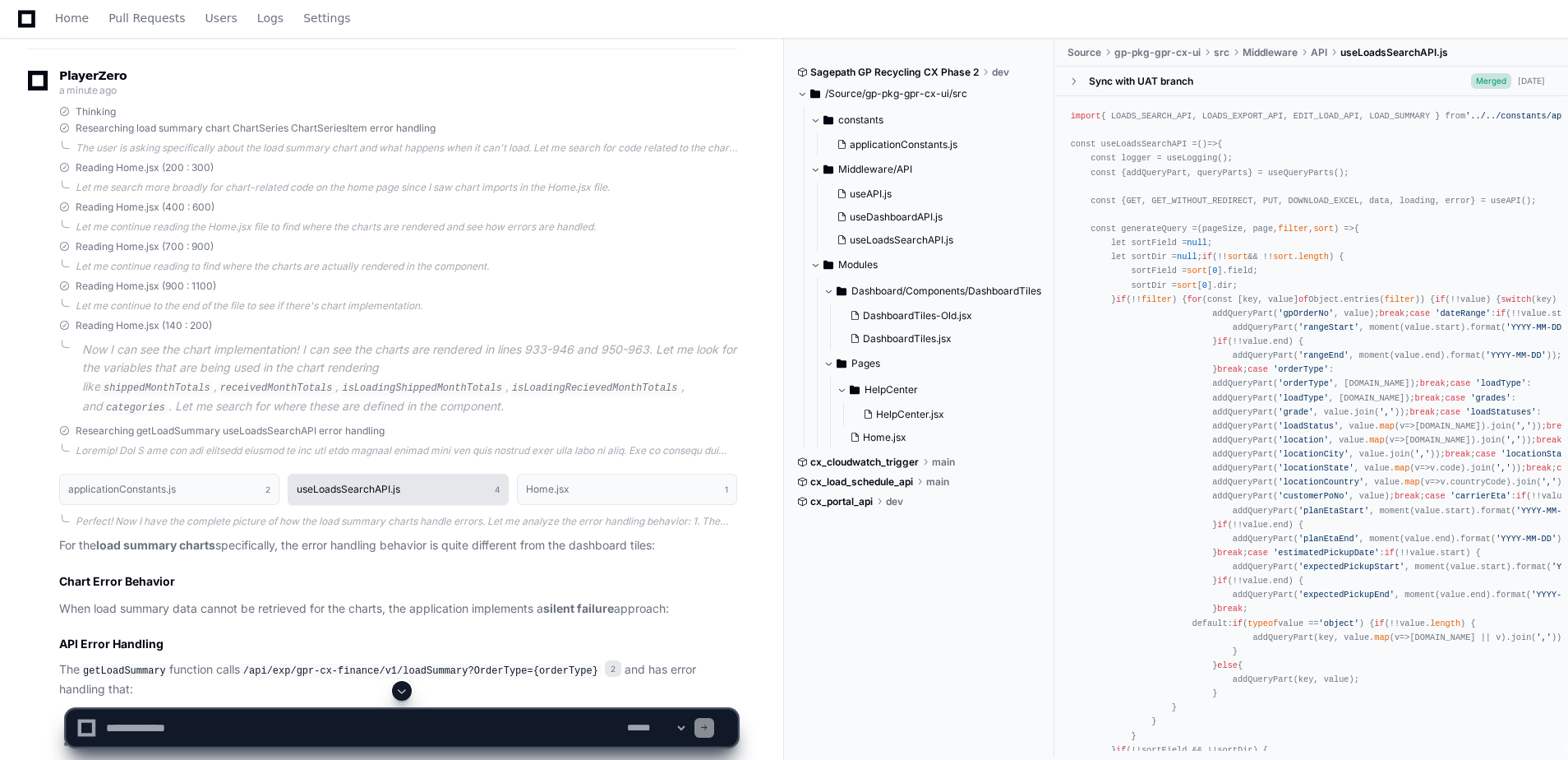
click at [343, 485] on h1 "useLoadsSearchAPI.js" at bounding box center [348, 489] width 103 height 10
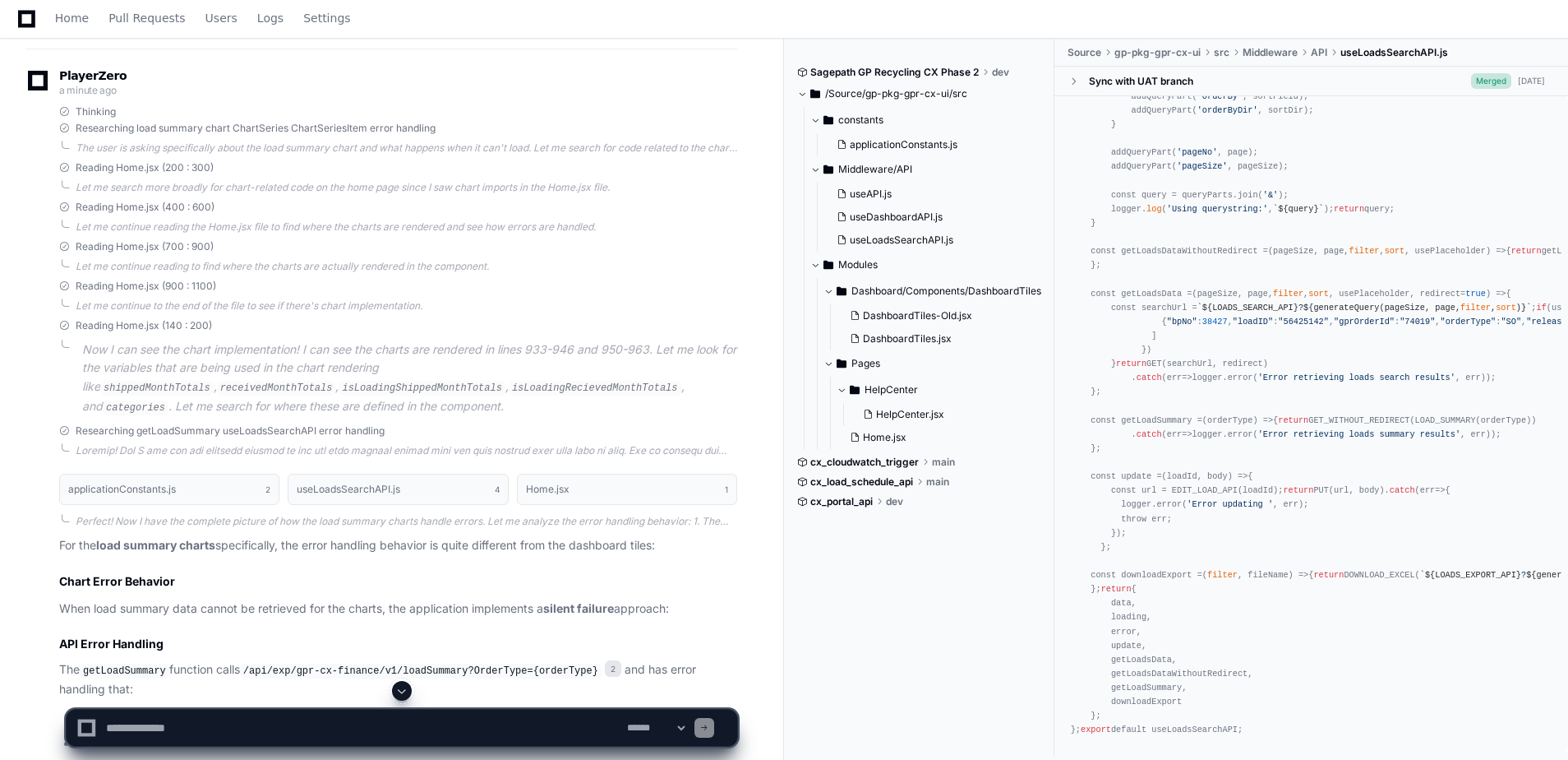
scroll to position [1809, 0]
click at [1137, 658] on div "import { LOADS_SEARCH_API, LOADS_EXPORT_API, EDIT_LOAD_API, LOAD_SUMMARY } from…" at bounding box center [1311, 90] width 481 height 1296
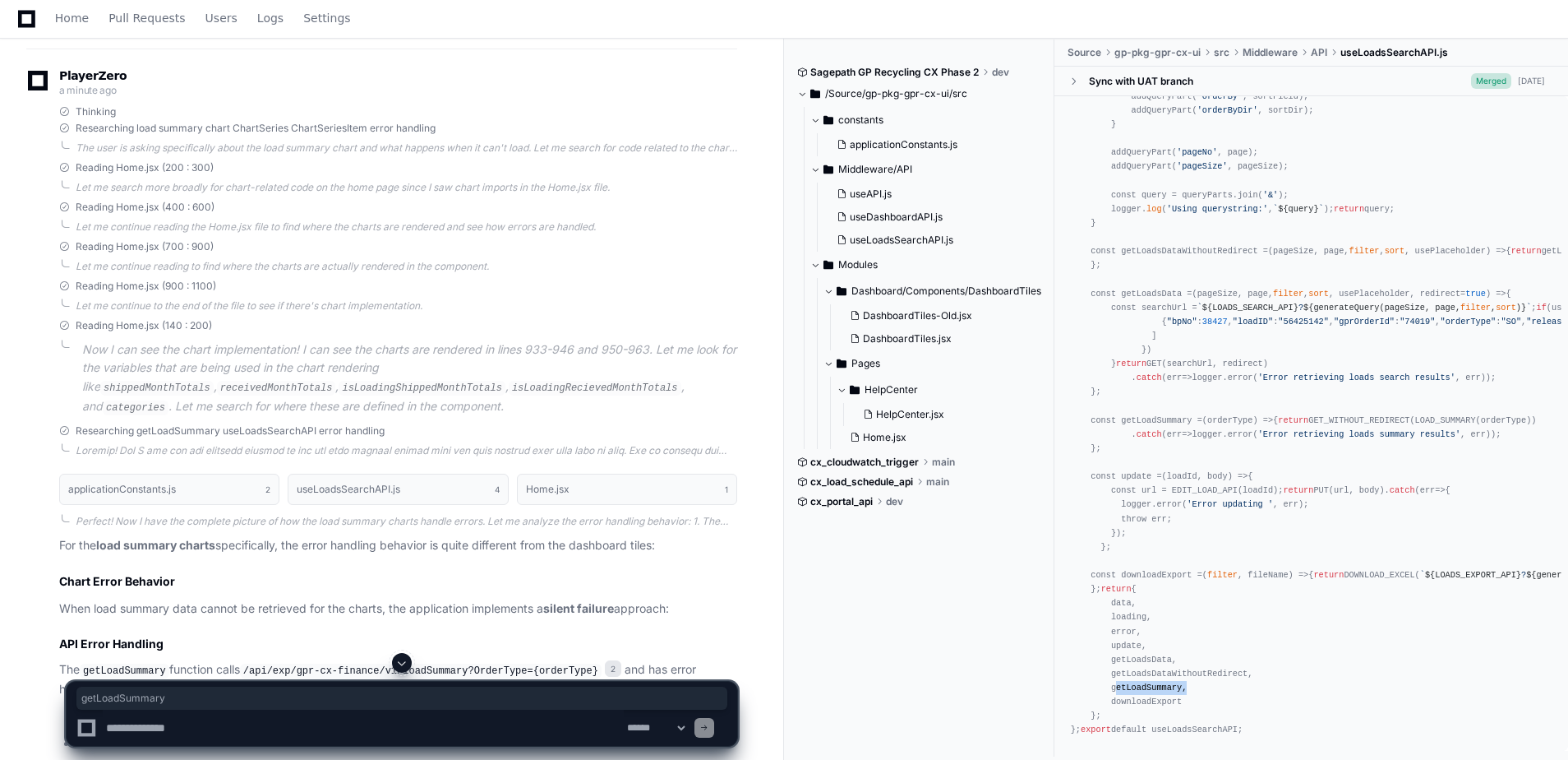
click at [1202, 578] on div "import { LOADS_SEARCH_API, LOADS_EXPORT_API, EDIT_LOAD_API, LOAD_SUMMARY } from…" at bounding box center [1311, 90] width 481 height 1296
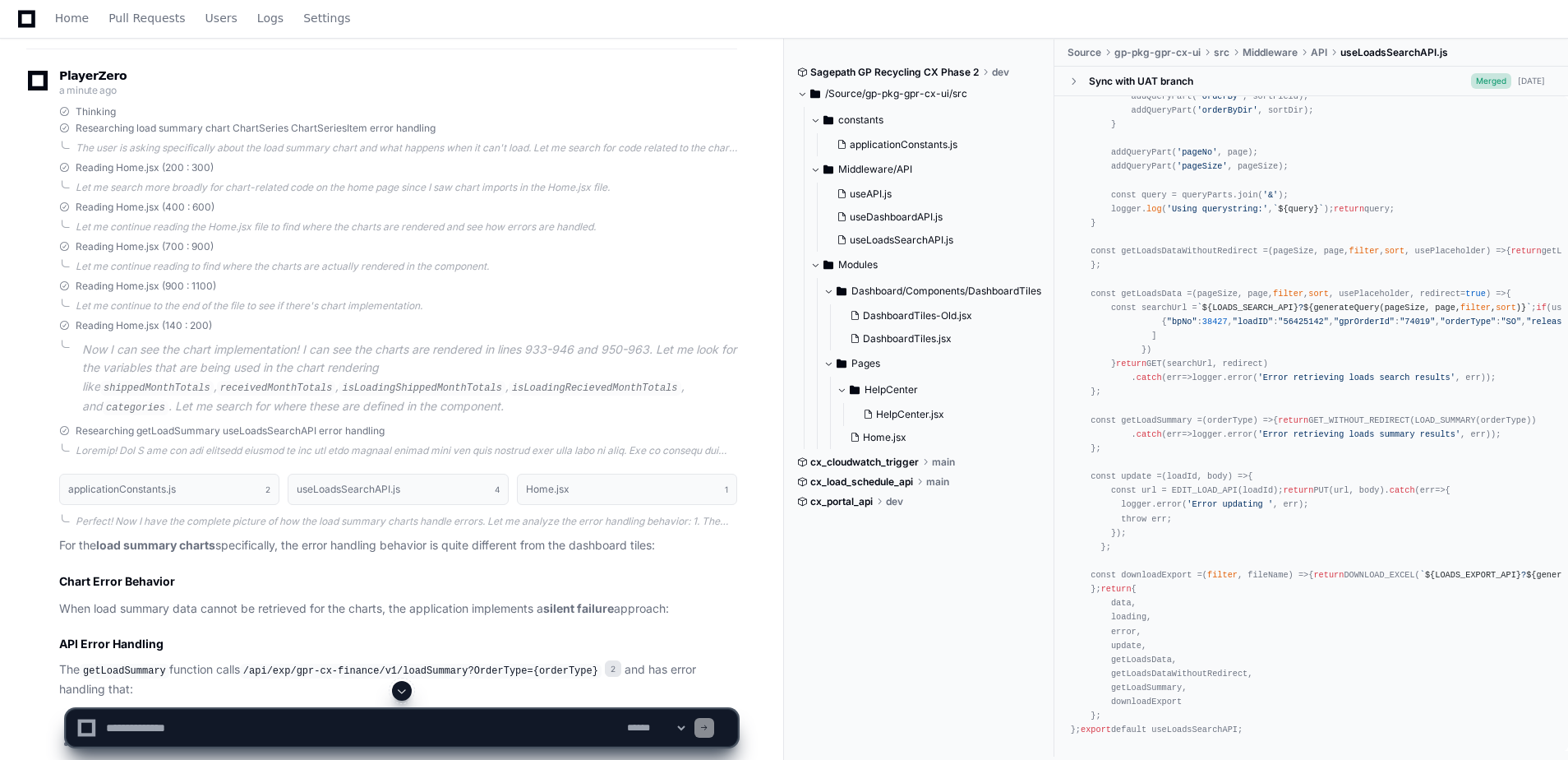
click at [1232, 597] on div "import { LOADS_SEARCH_API, LOADS_EXPORT_API, EDIT_LOAD_API, LOAD_SUMMARY } from…" at bounding box center [1311, 90] width 481 height 1296
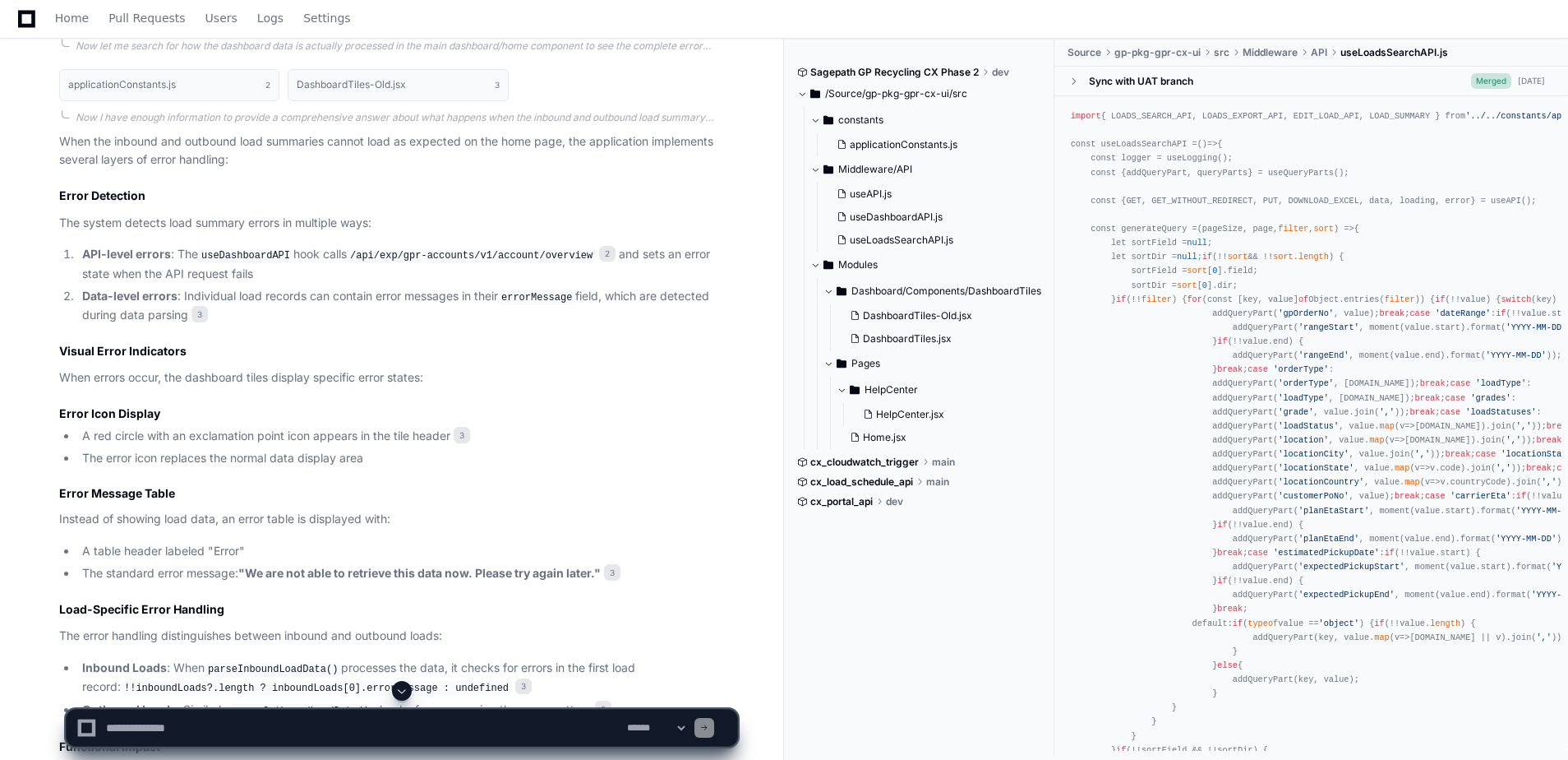
scroll to position [380, 0]
